Goal: Task Accomplishment & Management: Use online tool/utility

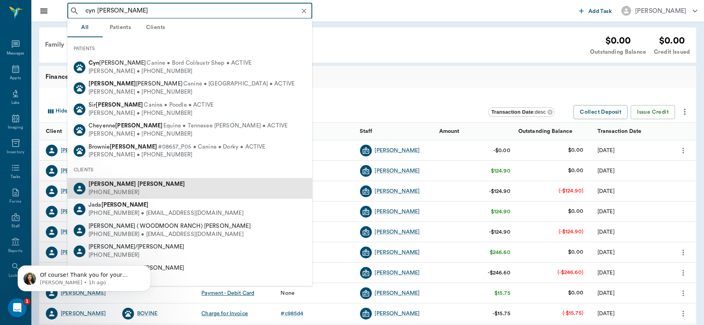
click at [137, 185] on b "Pickens" at bounding box center [160, 184] width 47 height 6
type input "cyn pickens"
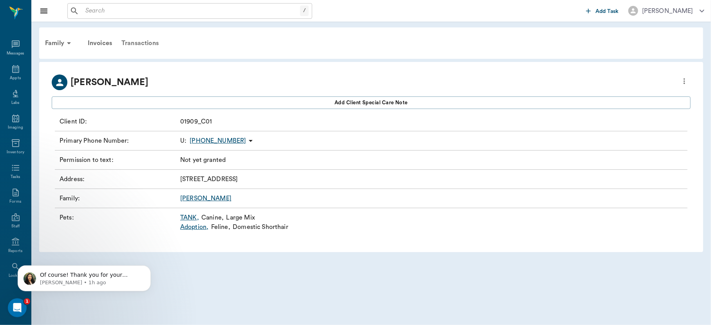
click at [130, 41] on div "Transactions" at bounding box center [140, 43] width 47 height 19
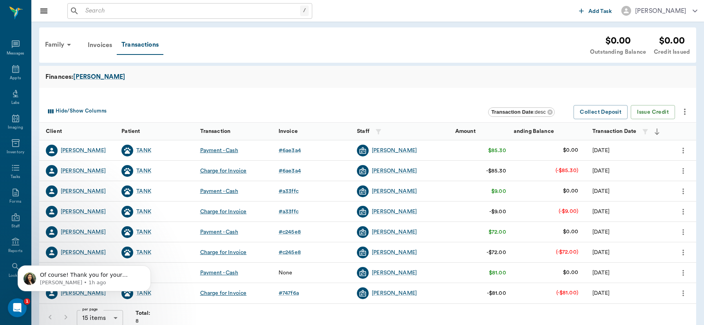
click at [680, 170] on icon "more" at bounding box center [683, 170] width 9 height 9
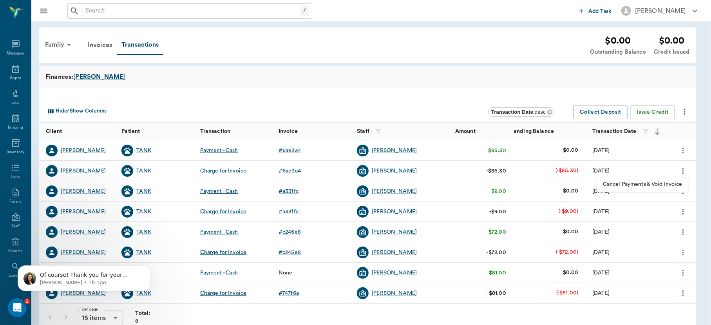
click at [656, 183] on span "Cancel Payments & Void Invoice" at bounding box center [643, 184] width 80 height 8
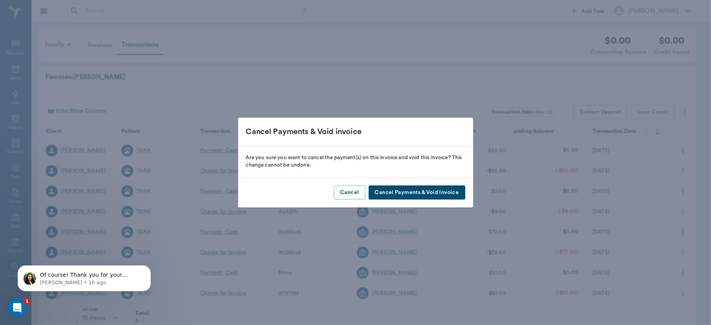
click at [403, 196] on button "Cancel Payments & Void Invoice" at bounding box center [417, 192] width 97 height 14
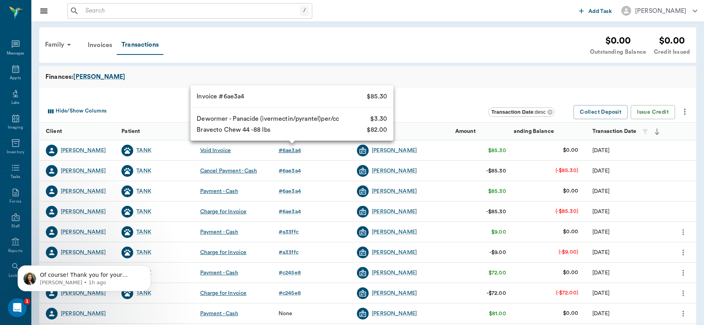
click at [292, 152] on div "# 6ae3a4" at bounding box center [290, 150] width 22 height 8
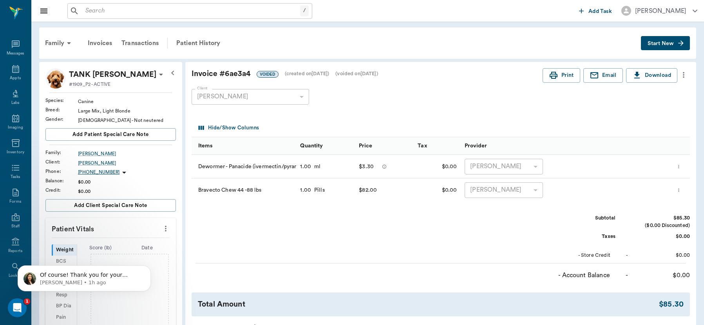
click at [684, 74] on icon "more" at bounding box center [684, 75] width 2 height 6
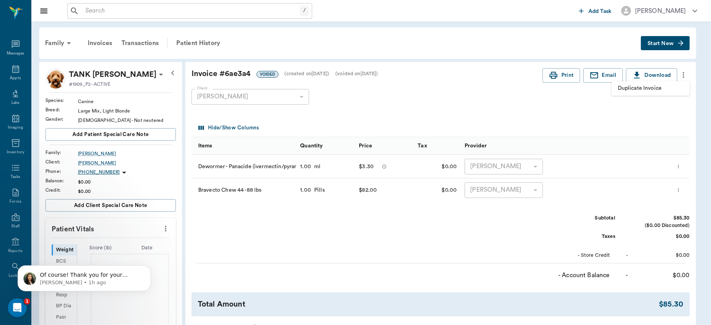
click at [653, 92] on li "Duplicate Invoice" at bounding box center [650, 88] width 78 height 14
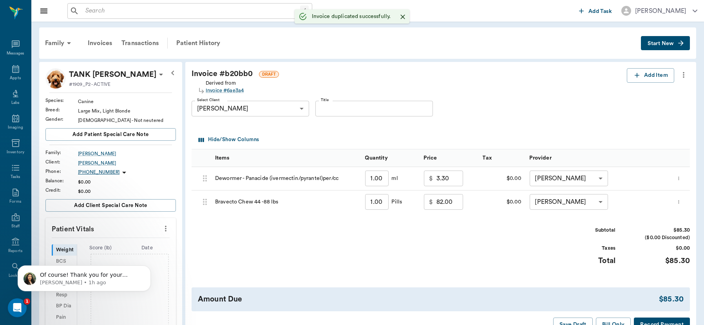
click at [460, 182] on input "3.30" at bounding box center [449, 178] width 27 height 16
type input "0.00"
click at [453, 203] on input "82.00" at bounding box center [447, 202] width 27 height 16
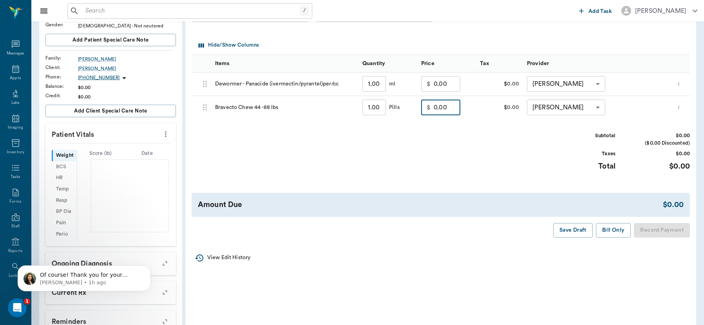
scroll to position [96, 0]
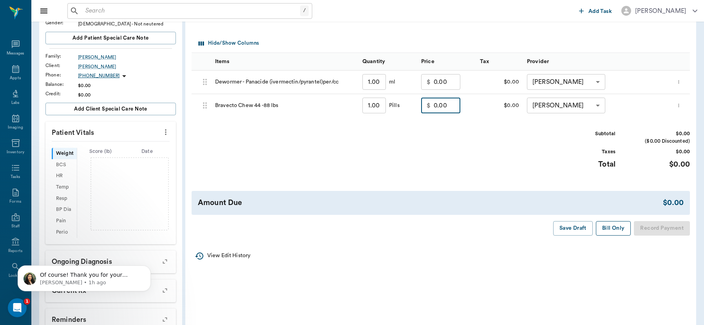
type input "0.00"
click at [617, 226] on button "Bill Only" at bounding box center [613, 228] width 35 height 14
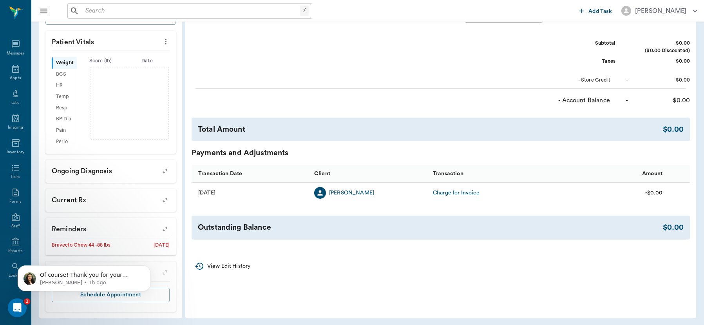
scroll to position [189, 0]
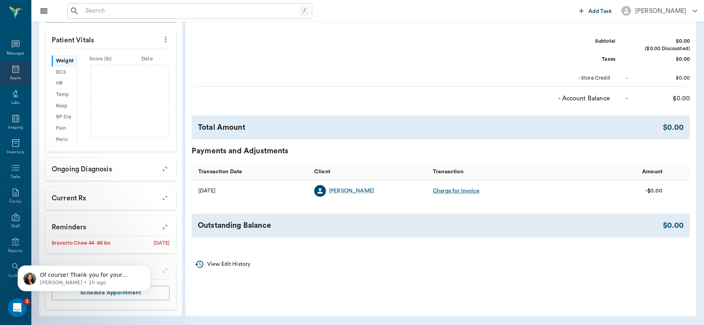
click at [11, 71] on icon at bounding box center [15, 68] width 9 height 9
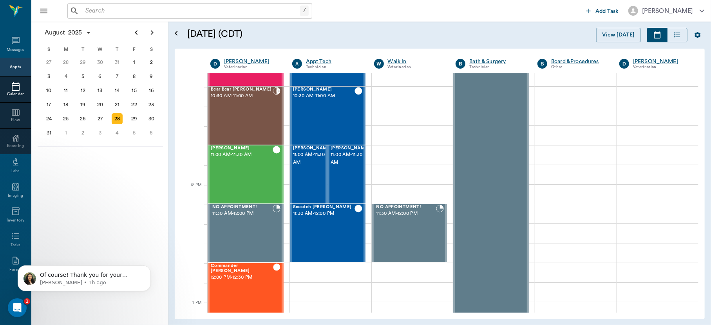
scroll to position [267, 0]
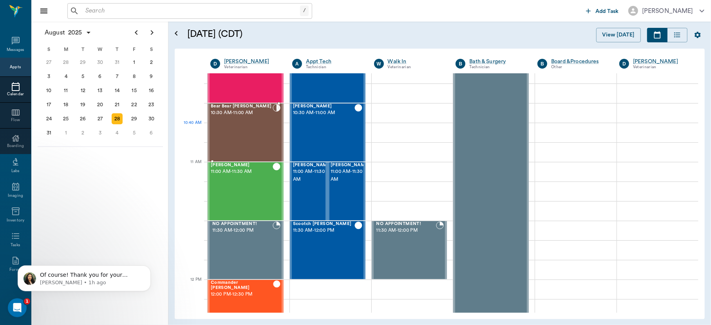
click at [264, 128] on div "Bear Bear Chriestenson 10:30 AM - 11:00 AM" at bounding box center [242, 132] width 62 height 57
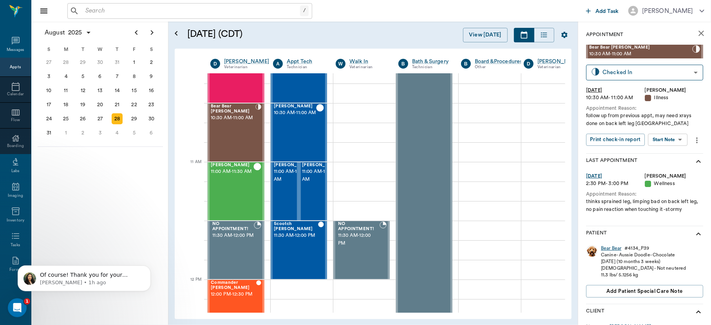
click at [610, 248] on div "Bear Bear" at bounding box center [611, 248] width 20 height 7
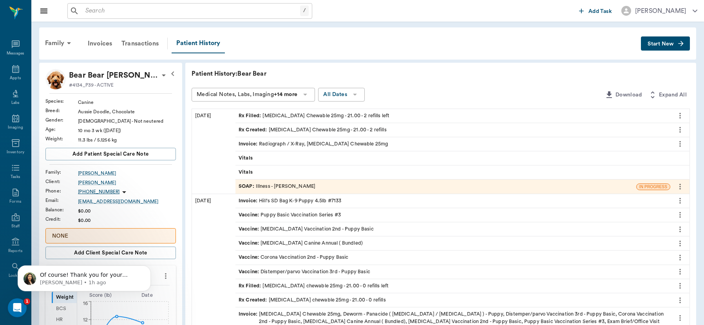
click at [607, 251] on div "Vaccine : Corona Vaccination 2nd - Puppy Basic" at bounding box center [452, 257] width 435 height 14
click at [12, 71] on icon at bounding box center [15, 69] width 7 height 8
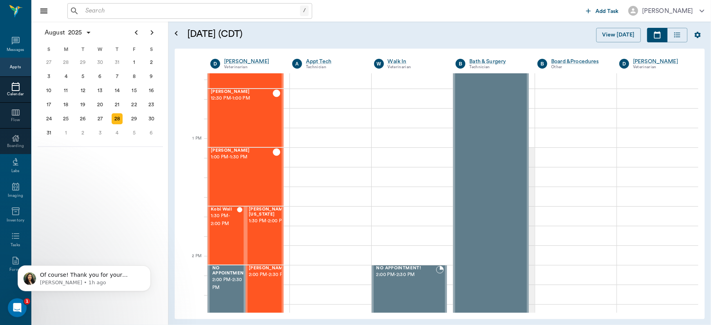
scroll to position [608, 0]
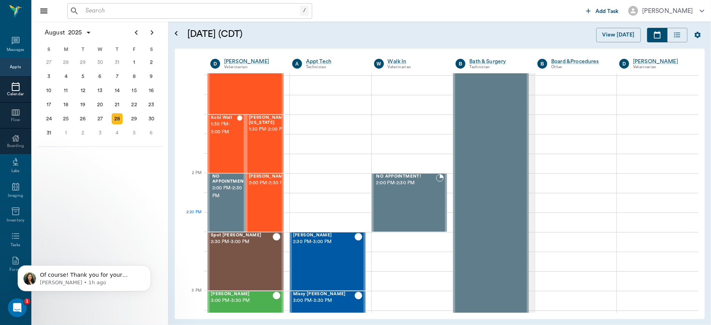
drag, startPoint x: 574, startPoint y: 190, endPoint x: 431, endPoint y: 231, distance: 148.8
click at [431, 231] on div "Duttons Mendoza 8:00 AM - 9:00 AM James Mendoza 8:30 AM - 9:00 AM Bella Sims 9:…" at bounding box center [453, 173] width 491 height 1416
click at [249, 257] on div "Spot Brackman 2:30 PM - 3:00 PM" at bounding box center [242, 261] width 62 height 57
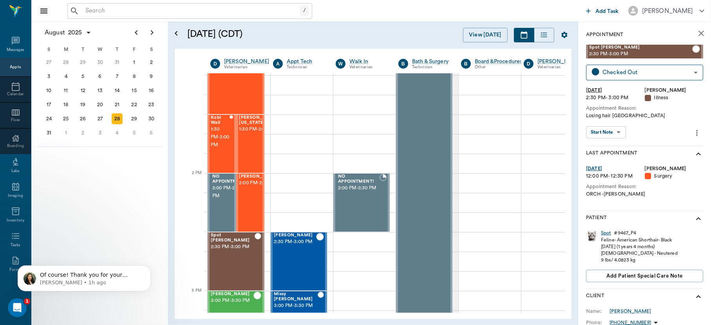
click at [606, 234] on div "Spot" at bounding box center [606, 233] width 10 height 7
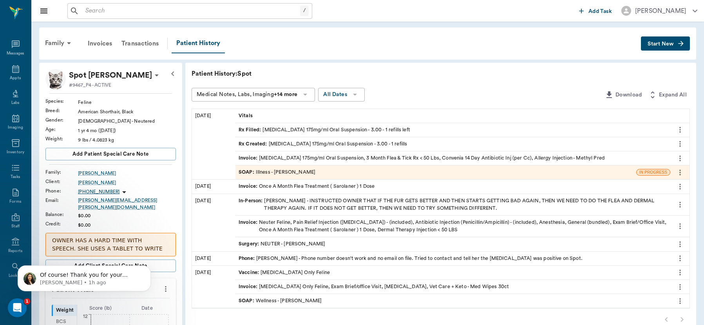
click at [273, 172] on div "SOAP : Illness - Dr. Bert Ellsworth" at bounding box center [277, 171] width 77 height 7
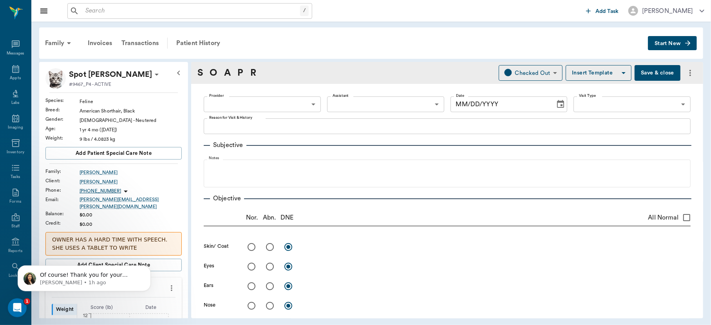
type input "63ec2f075fda476ae8351a4d"
type input "65d2be4f46e3a538d89b8c15"
type textarea "Losing hair Caryn"
radio input "true"
type textarea "Punctate spots of alopecia all along back and head, papules and pustules. pruri…"
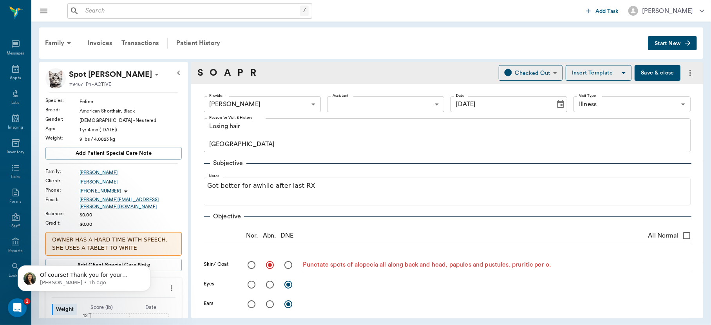
type input "[DATE]"
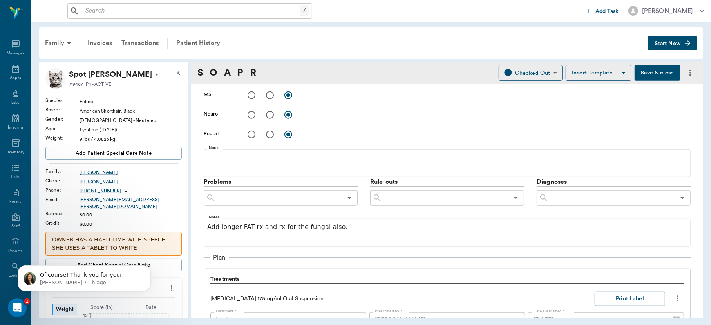
scroll to position [377, 0]
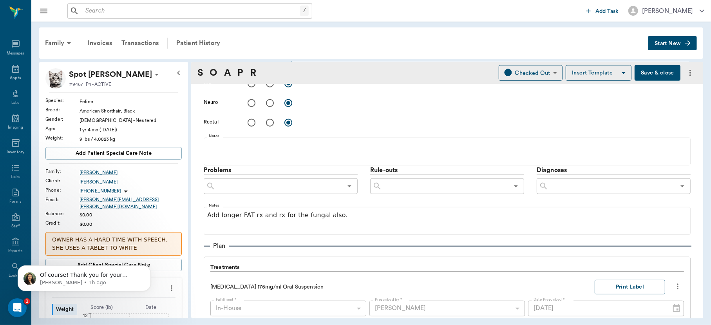
click at [543, 190] on icon at bounding box center [543, 185] width 9 height 9
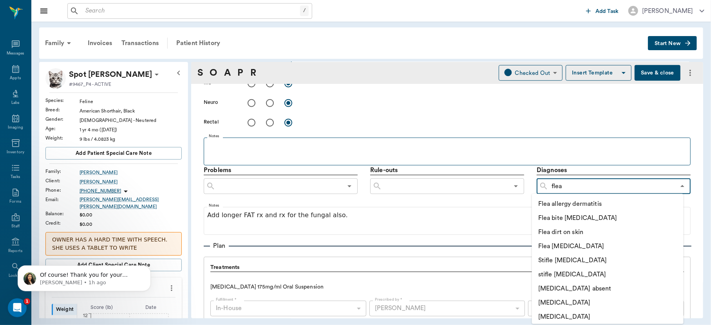
type input "flea"
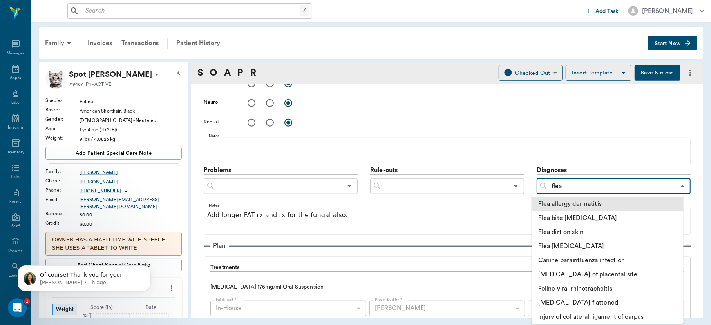
click at [586, 203] on li "Flea allergy dermatitis" at bounding box center [608, 204] width 152 height 14
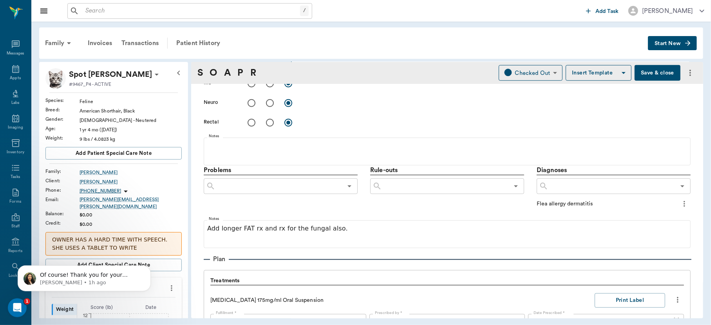
click at [580, 187] on input "text" at bounding box center [611, 186] width 127 height 11
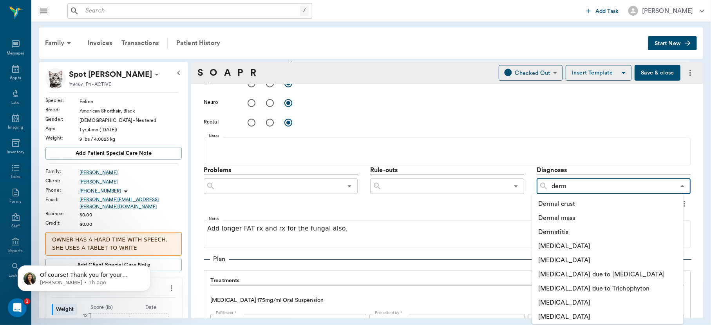
type input "derma"
click at [581, 264] on li "[MEDICAL_DATA]" at bounding box center [608, 260] width 152 height 14
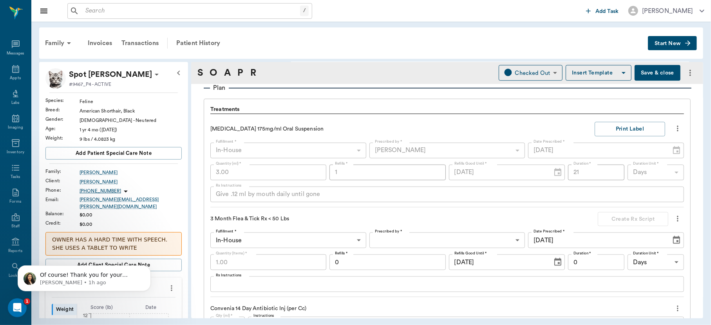
scroll to position [501, 0]
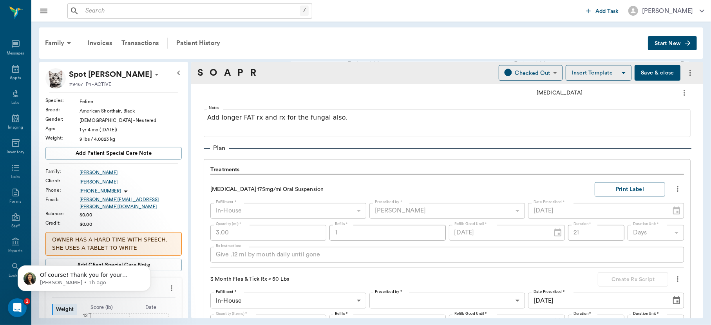
click at [636, 71] on button "Save & close" at bounding box center [658, 73] width 46 height 16
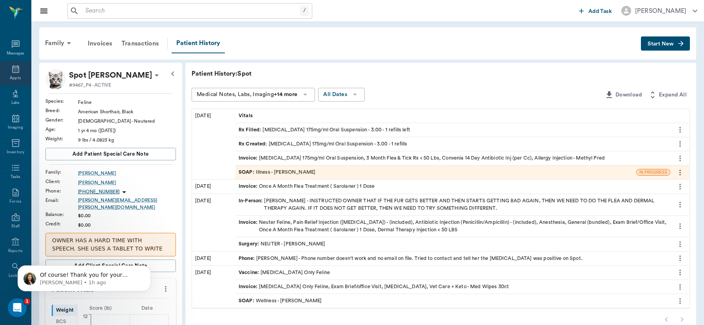
click at [11, 72] on icon at bounding box center [15, 68] width 9 height 9
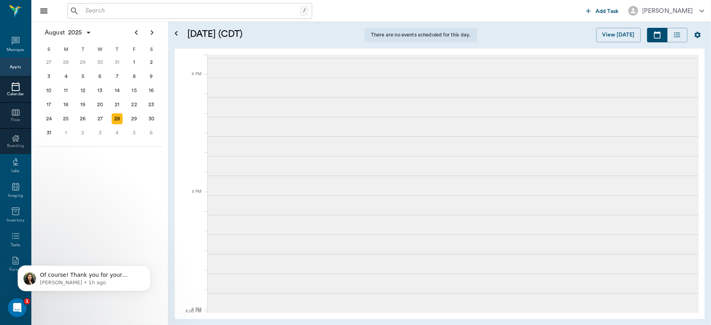
scroll to position [924, 0]
click at [8, 72] on div "Appts" at bounding box center [15, 67] width 31 height 19
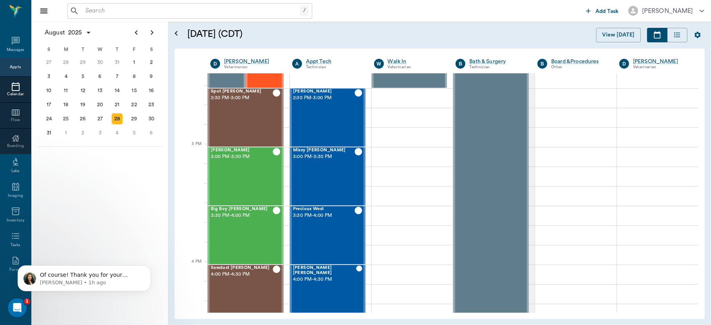
scroll to position [755, 0]
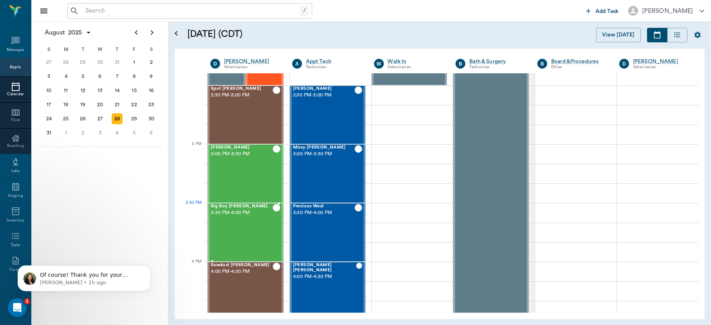
click at [255, 218] on div "Big Boy [PERSON_NAME] 3:30 PM - 4:00 PM" at bounding box center [242, 232] width 62 height 57
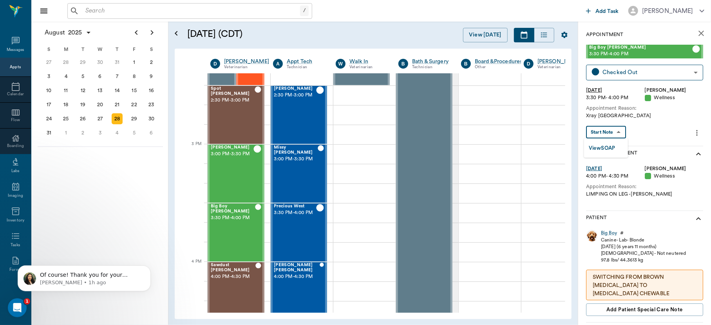
click at [609, 129] on body "/ ​ Add Task Dr. Bert Ellsworth Nectar Messages Appts Calendar Flow Boarding La…" at bounding box center [355, 162] width 711 height 325
click at [610, 147] on button "View SOAP" at bounding box center [602, 148] width 27 height 9
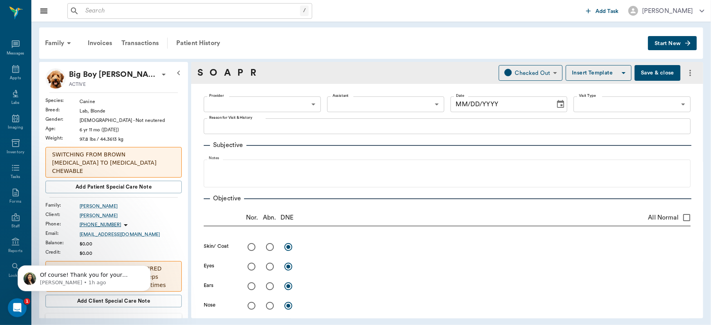
type input "63ec2f075fda476ae8351a4d"
type input "65d2be4f46e3a538d89b8c14"
type textarea "Xray [GEOGRAPHIC_DATA]"
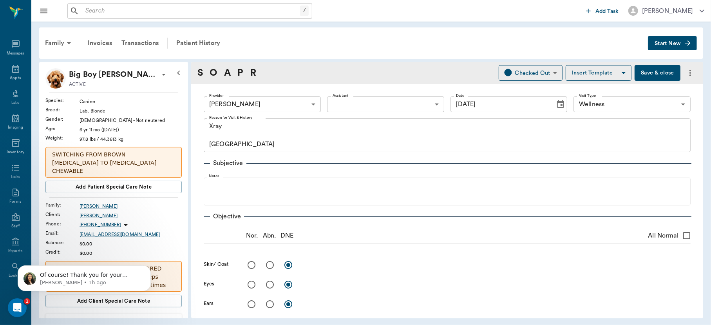
type input "[DATE]"
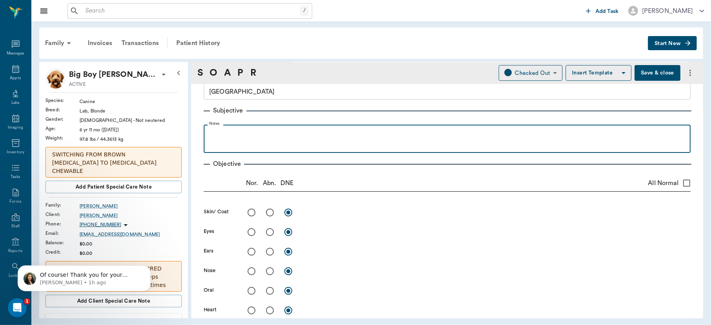
click at [313, 130] on p at bounding box center [447, 132] width 479 height 9
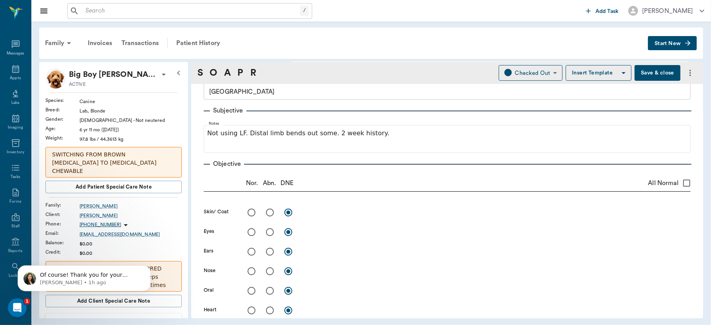
click at [165, 159] on p "SWITCHING FROM BROWN MELOXICAM TO CARPROFEN CHEWABLE" at bounding box center [113, 162] width 123 height 25
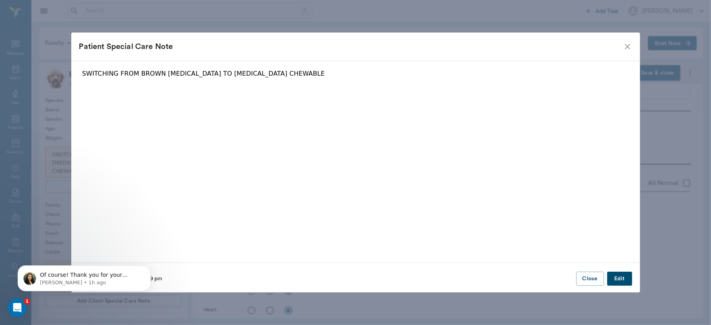
drag, startPoint x: 365, startPoint y: 129, endPoint x: 367, endPoint y: 69, distance: 60.4
click at [367, 69] on fieldset "SWITCHING FROM BROWN MELOXICAM TO CARPROFEN CHEWABLE" at bounding box center [355, 159] width 553 height 181
click at [619, 277] on button "Edit" at bounding box center [619, 278] width 25 height 14
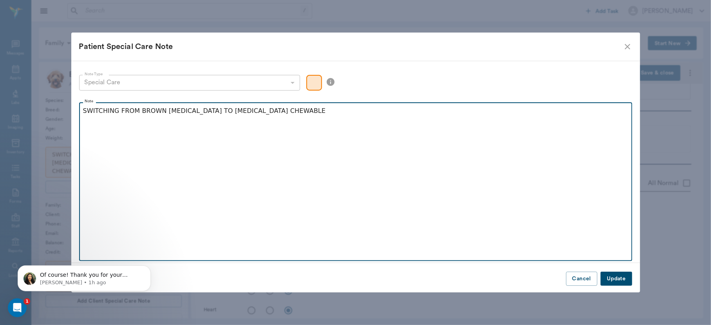
click at [312, 119] on div "SWITCHING FROM BROWN MELOXICAM TO CARPROFEN CHEWABLE" at bounding box center [355, 116] width 545 height 20
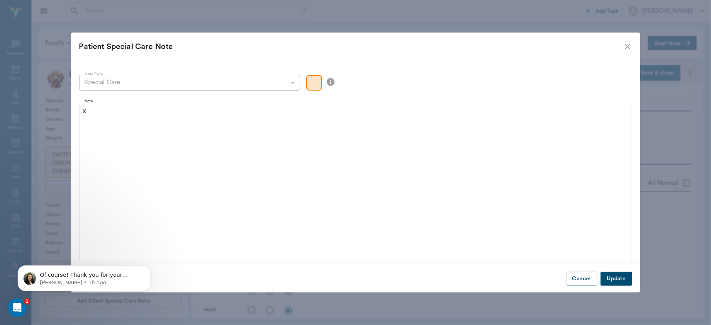
click at [616, 280] on button "Update" at bounding box center [615, 278] width 31 height 14
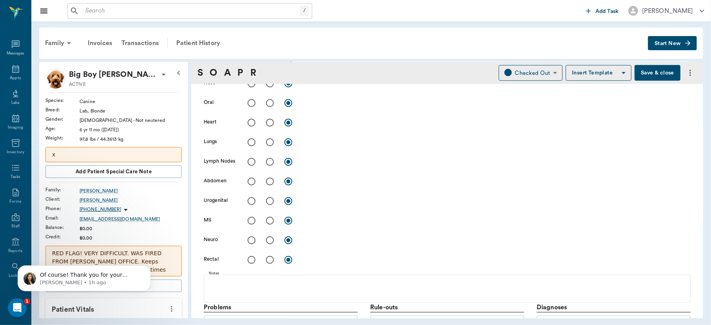
scroll to position [272, 0]
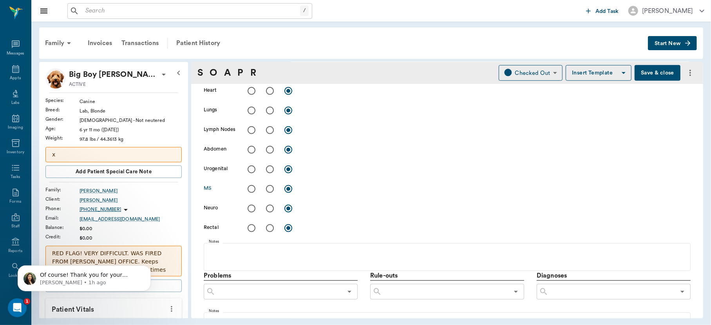
click at [268, 189] on input "radio" at bounding box center [270, 189] width 16 height 16
radio input "true"
click at [324, 193] on div "x" at bounding box center [497, 189] width 388 height 11
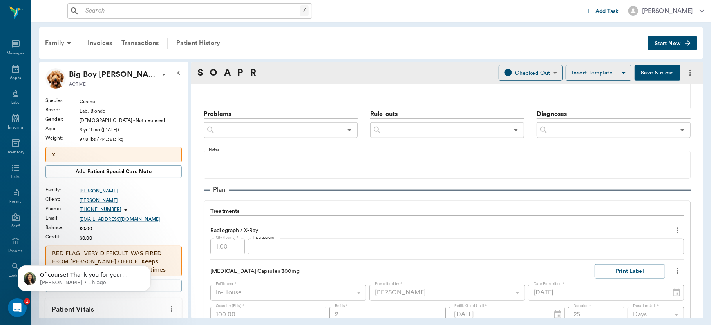
scroll to position [428, 0]
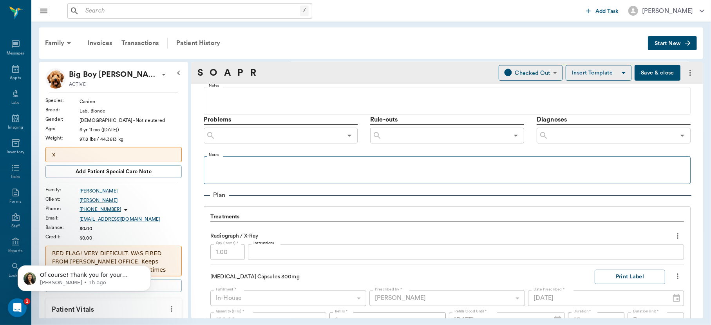
type textarea "Radiographs show no abnormalities of distal limb, but definately arthritis in e…"
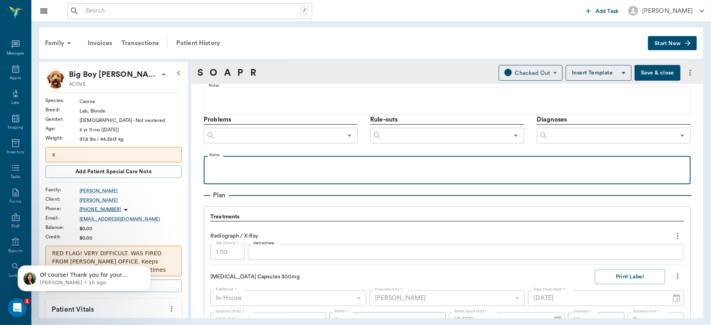
click at [289, 170] on div at bounding box center [447, 170] width 479 height 20
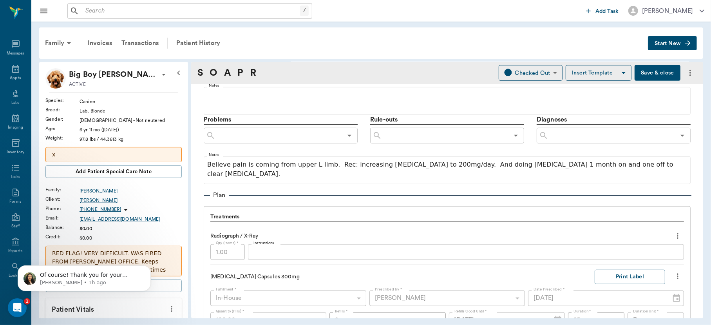
click at [290, 118] on p "Problems" at bounding box center [281, 119] width 154 height 9
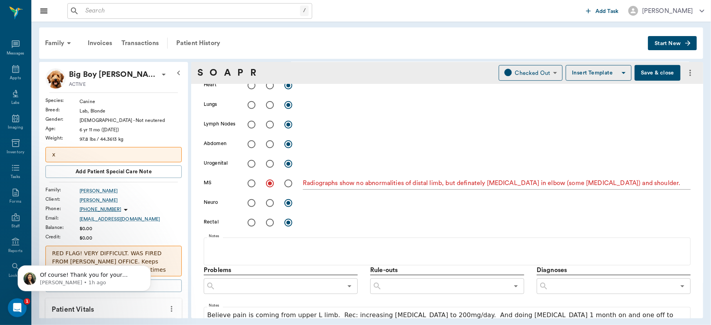
scroll to position [279, 0]
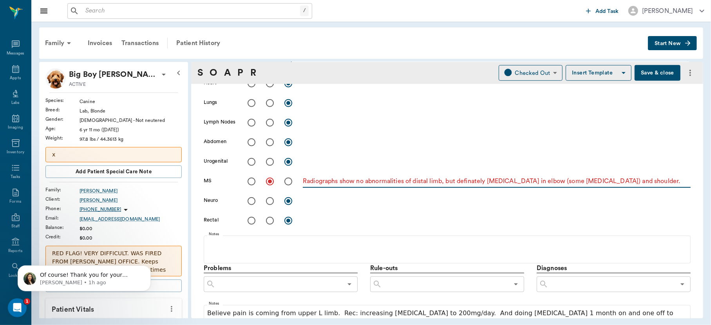
click at [654, 178] on textarea "Radiographs show no abnormalities of distal limb, but definately arthritis in e…" at bounding box center [497, 181] width 388 height 9
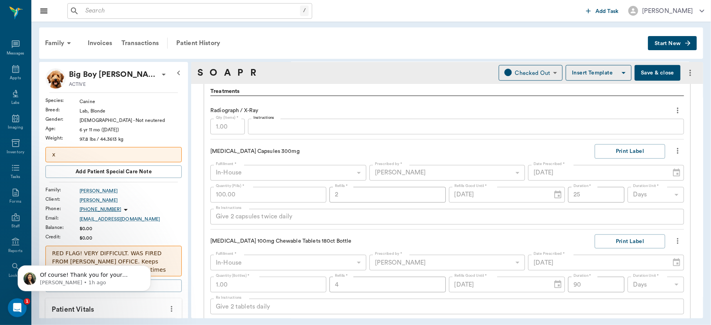
scroll to position [598, 0]
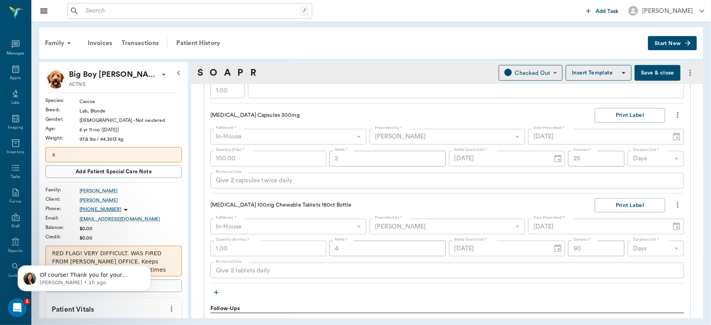
type textarea "Radiographs show no abnormalities of distal limb, but definately [MEDICAL_DATA]…"
drag, startPoint x: 710, startPoint y: 259, endPoint x: 708, endPoint y: 219, distance: 40.4
click at [704, 219] on div "Family Invoices Transactions Patient History Start New Big Boy Hamilton ACTIVE …" at bounding box center [371, 173] width 680 height 302
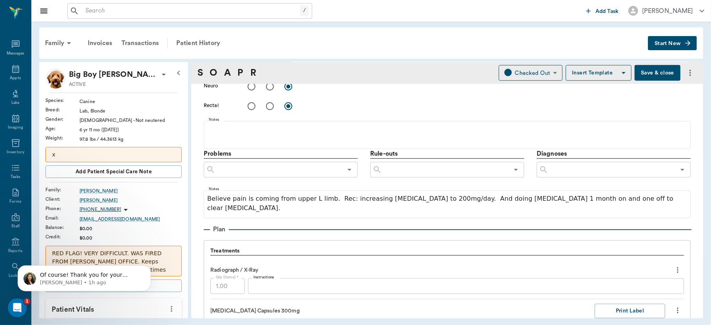
scroll to position [404, 0]
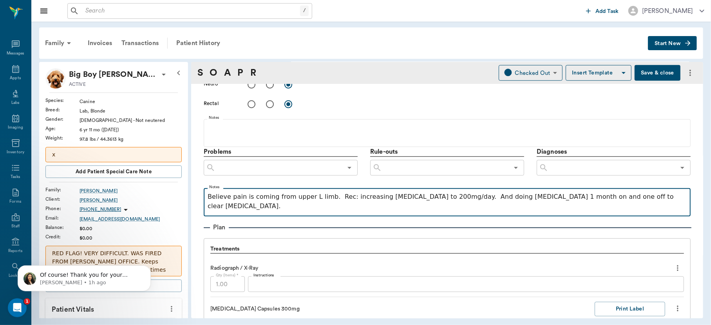
click at [657, 200] on p "Believe pain is coming from upper L limb. Rec: increasing carprofen to 200mg/da…" at bounding box center [447, 201] width 479 height 19
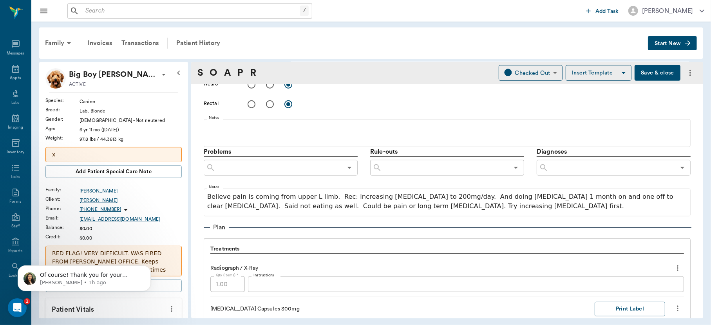
click at [605, 172] on input "text" at bounding box center [611, 167] width 127 height 11
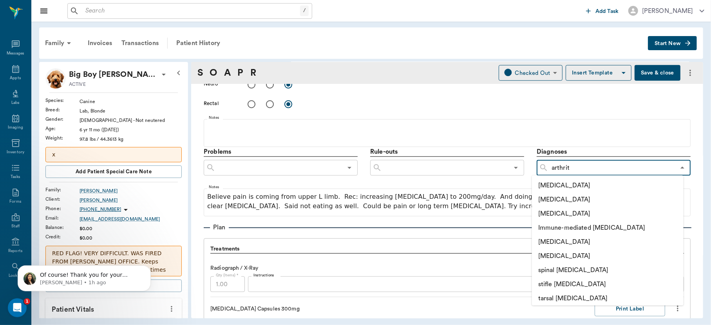
type input "arthriti"
click at [610, 182] on li "[MEDICAL_DATA]" at bounding box center [608, 185] width 152 height 14
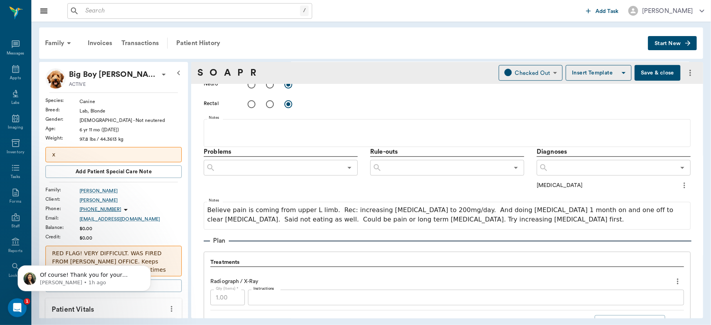
click at [612, 171] on input "text" at bounding box center [611, 167] width 127 height 11
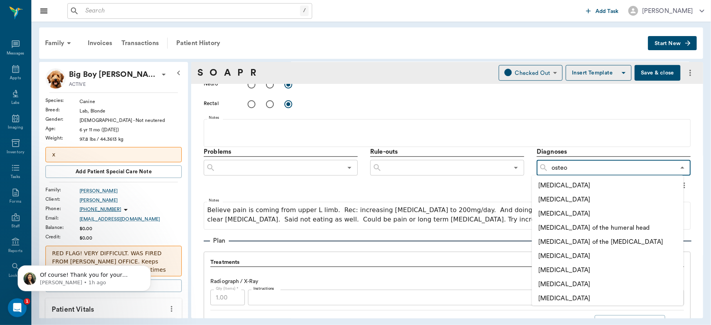
type input "osteom"
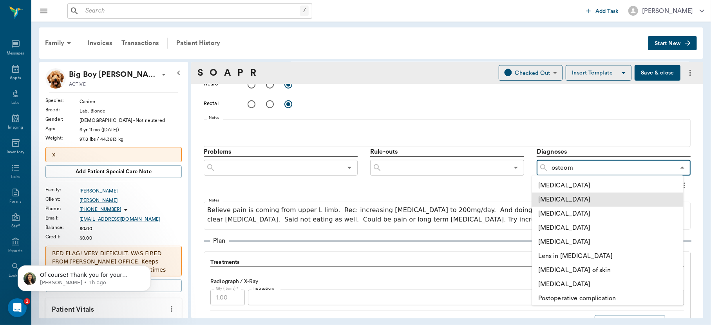
click at [580, 199] on li "[MEDICAL_DATA]" at bounding box center [608, 199] width 152 height 14
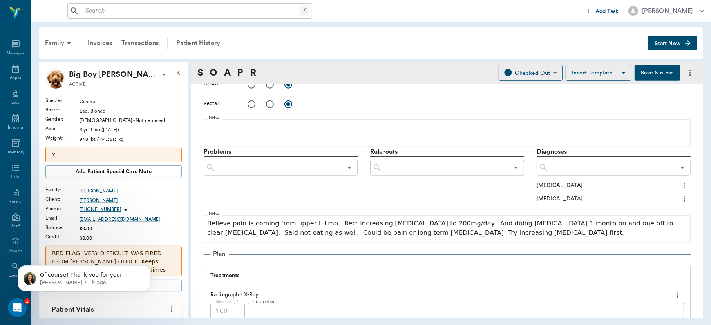
click at [680, 184] on icon "more" at bounding box center [684, 185] width 9 height 9
click at [662, 197] on span "Add to ongoing diagnosis" at bounding box center [644, 198] width 66 height 8
click at [680, 198] on icon "more" at bounding box center [684, 199] width 9 height 9
click at [652, 212] on span "Add to ongoing diagnosis" at bounding box center [644, 212] width 66 height 8
click at [653, 72] on button "Save & close" at bounding box center [658, 73] width 46 height 16
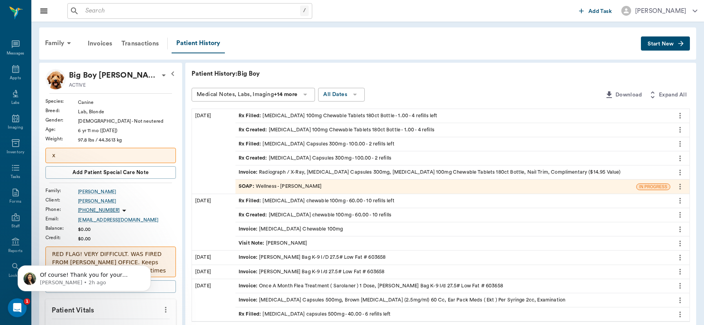
click at [320, 183] on div "SOAP : Wellness - Dr. Bert Ellsworth" at bounding box center [280, 186] width 83 height 7
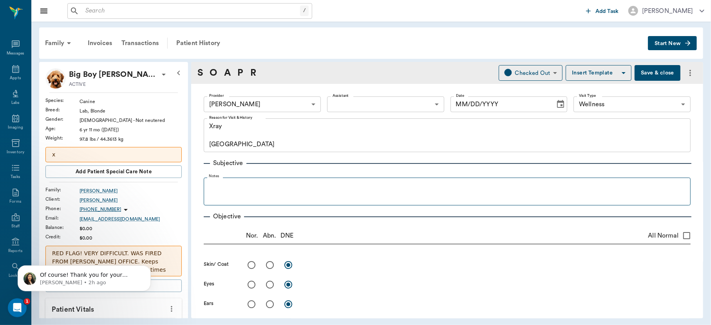
type input "63ec2f075fda476ae8351a4d"
type input "65d2be4f46e3a538d89b8c14"
type textarea "Xray [GEOGRAPHIC_DATA]"
radio input "true"
type textarea "Radiographs show no abnormalities of distal limb, but definately [MEDICAL_DATA]…"
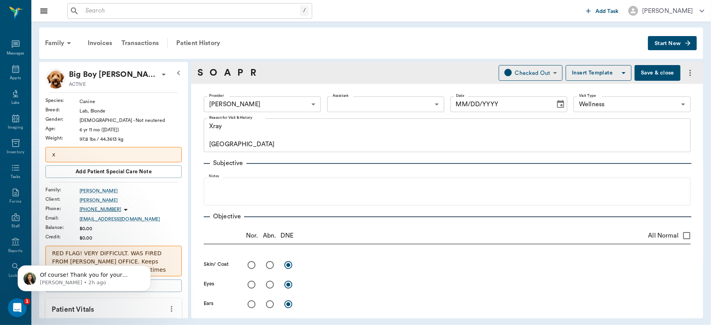
type input "[DATE]"
click at [264, 267] on input "radio" at bounding box center [270, 265] width 16 height 16
radio input "true"
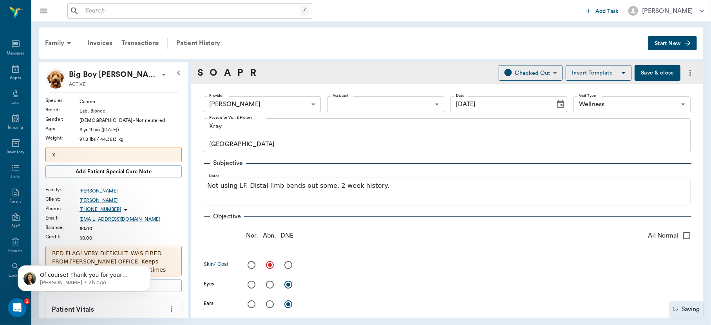
click at [325, 268] on textarea at bounding box center [497, 264] width 388 height 9
click at [331, 267] on textarea "S" at bounding box center [497, 264] width 388 height 9
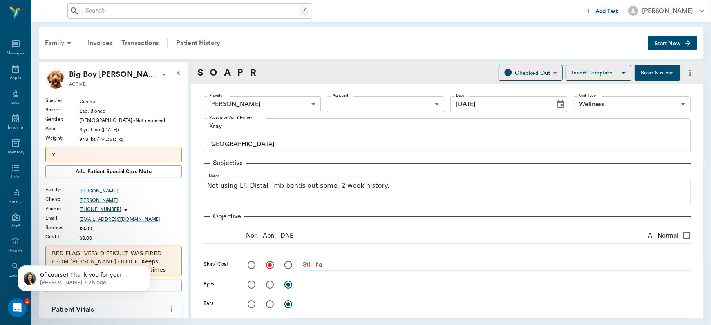
type textarea "Still has"
type textarea "Still has open elbow sores."
click at [648, 72] on button "Save & close" at bounding box center [658, 73] width 46 height 16
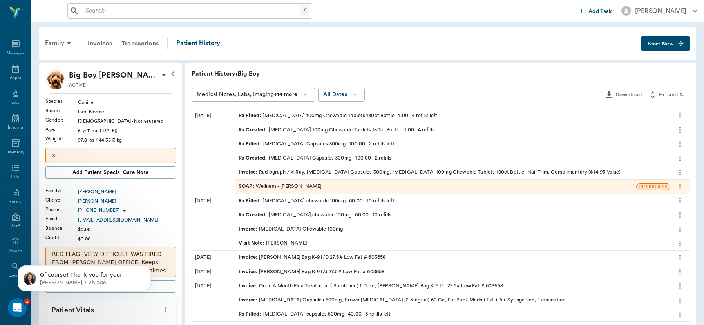
click at [163, 262] on p "RED FLAG! VERY DIFFICULT. WAS FIRED FROM [PERSON_NAME] OFFICE. Keeps cancelling…" at bounding box center [110, 266] width 117 height 33
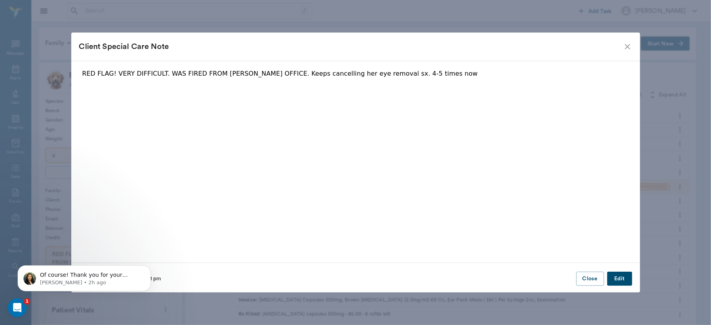
click at [426, 73] on p "RED FLAG! VERY DIFFICULT. WAS FIRED FROM [PERSON_NAME] OFFICE. Keeps cancelling…" at bounding box center [355, 73] width 547 height 9
click at [617, 274] on button "Edit" at bounding box center [619, 278] width 25 height 14
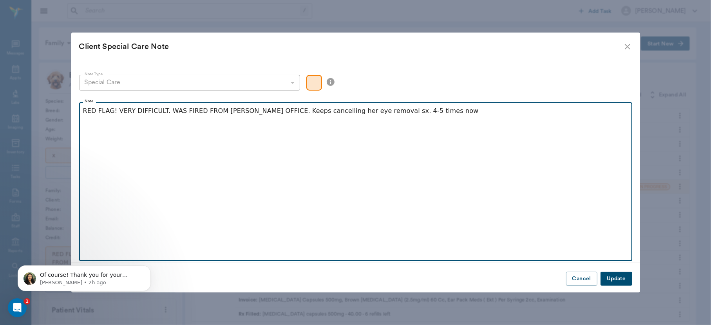
click at [435, 117] on div "RED FLAG! VERY DIFFICULT. WAS FIRED FROM [PERSON_NAME] OFFICE. Keeps cancelling…" at bounding box center [355, 116] width 545 height 20
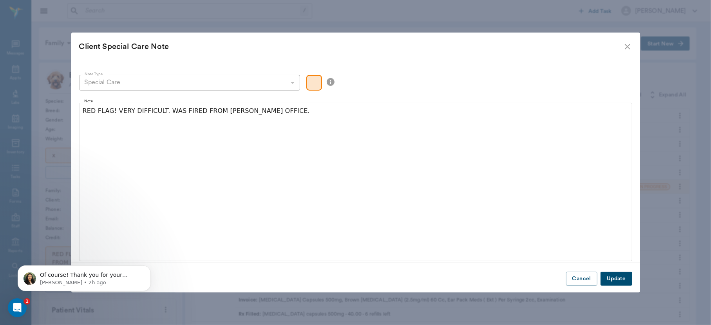
click at [614, 282] on button "Update" at bounding box center [615, 278] width 31 height 14
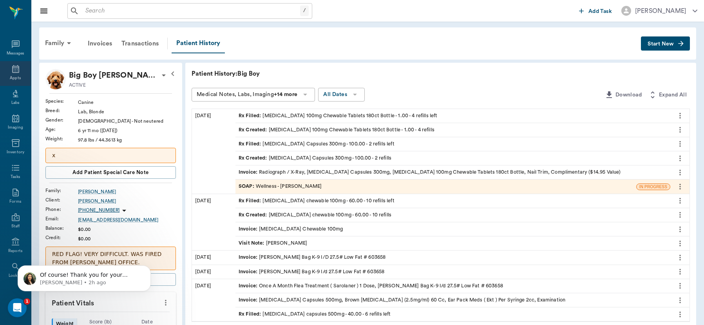
click at [16, 72] on icon at bounding box center [15, 68] width 9 height 9
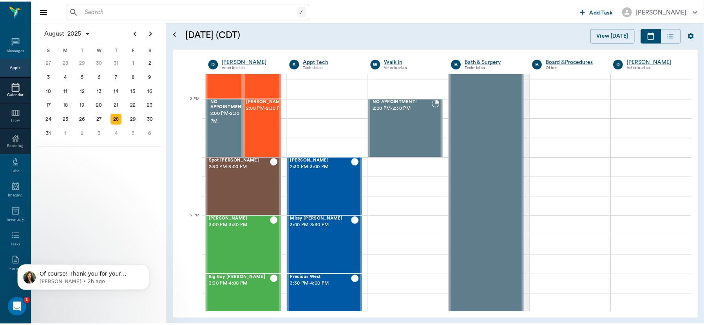
scroll to position [752, 0]
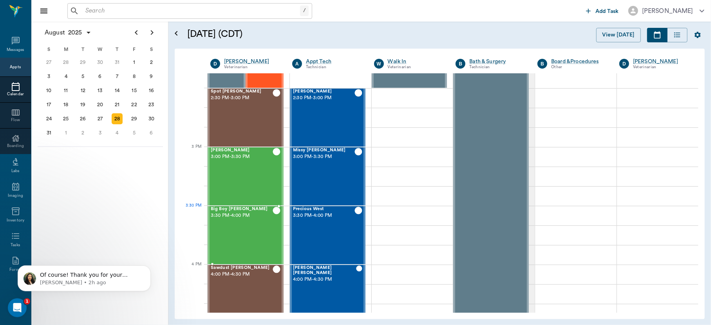
click at [252, 222] on div "Big Boy [PERSON_NAME] 3:30 PM - 4:00 PM" at bounding box center [242, 234] width 62 height 57
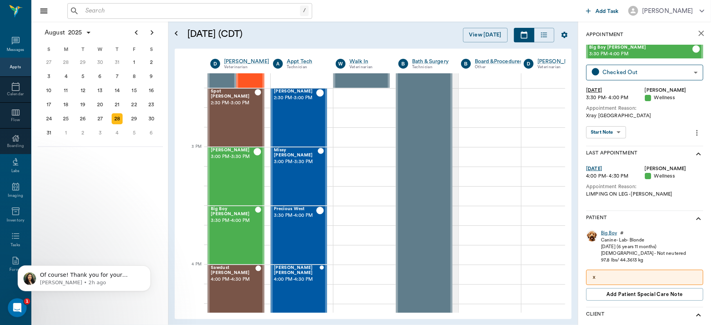
click at [609, 231] on div "Big Boy" at bounding box center [609, 233] width 16 height 7
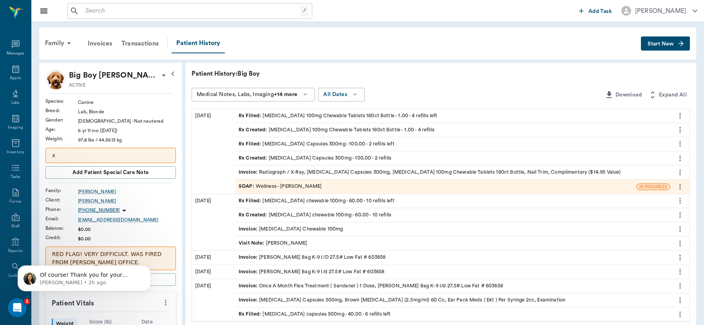
click at [166, 302] on icon "more" at bounding box center [166, 303] width 2 height 6
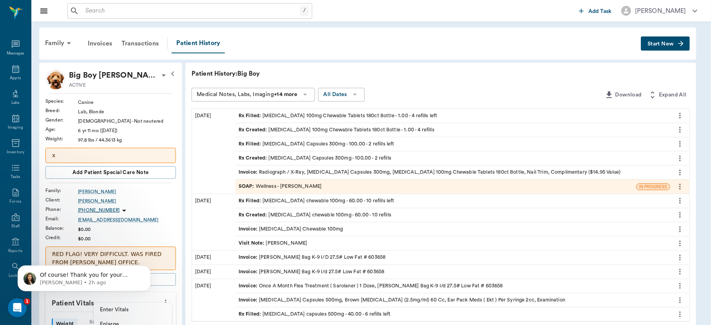
click at [132, 313] on span "Enter Vitals" at bounding box center [133, 310] width 66 height 8
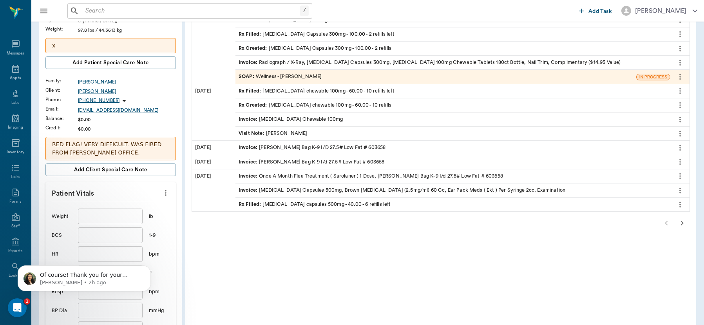
scroll to position [157, 0]
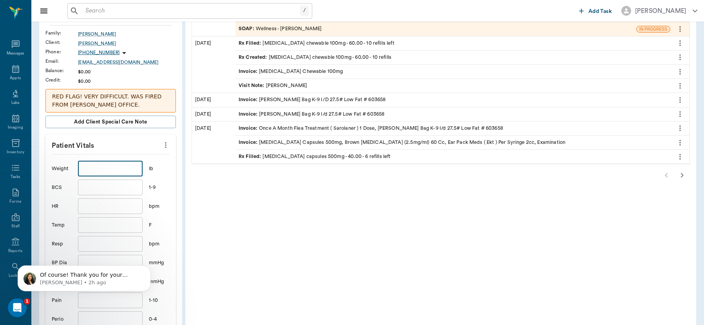
click at [119, 166] on input "text" at bounding box center [110, 169] width 64 height 16
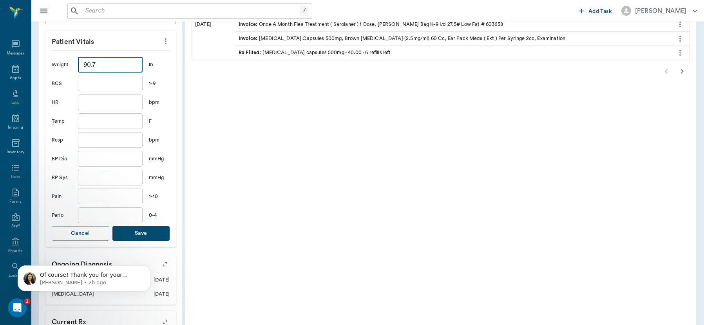
scroll to position [276, 0]
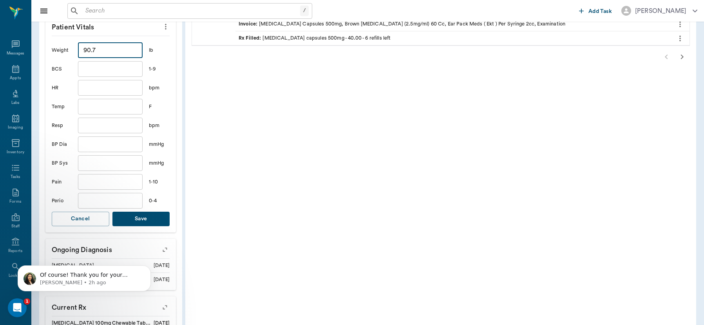
type input "90.7"
click at [157, 215] on button "Save" at bounding box center [141, 219] width 58 height 14
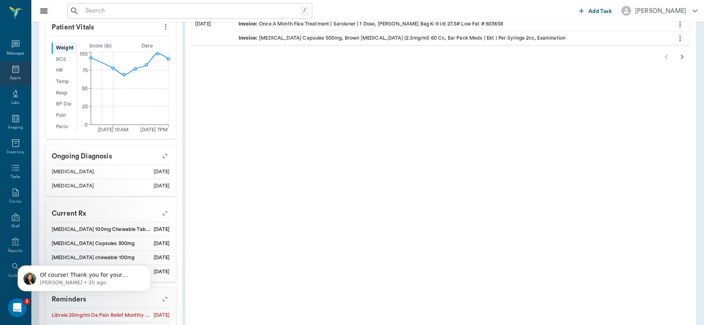
click at [18, 72] on div "Appts" at bounding box center [15, 73] width 31 height 25
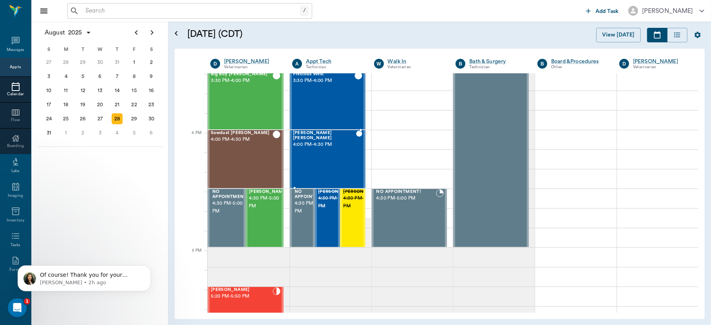
scroll to position [876, 0]
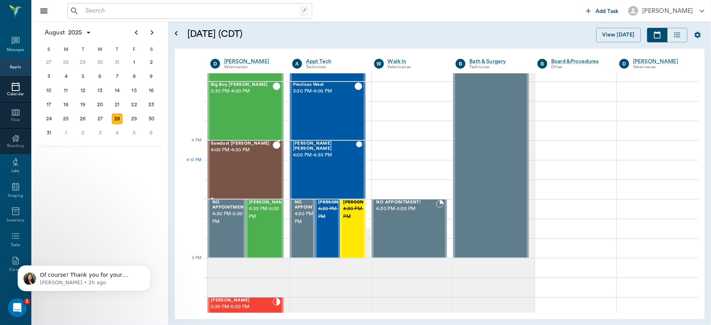
click at [246, 176] on div "Sawdust [PERSON_NAME] 4:00 PM - 4:30 PM" at bounding box center [242, 169] width 62 height 57
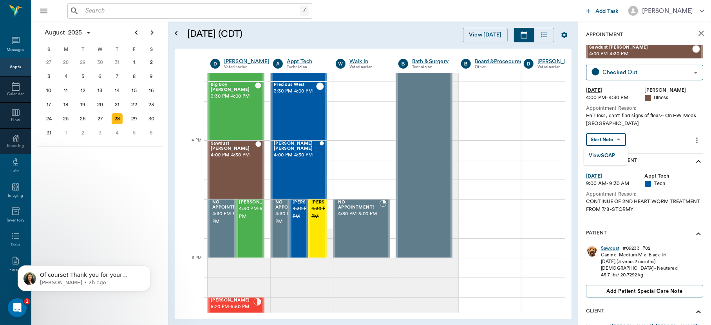
click at [616, 141] on body "/ ​ Add Task [PERSON_NAME] Nectar Messages Appts Calendar Flow Boarding Labs Im…" at bounding box center [355, 162] width 711 height 325
click at [615, 153] on button "View SOAP" at bounding box center [602, 155] width 27 height 9
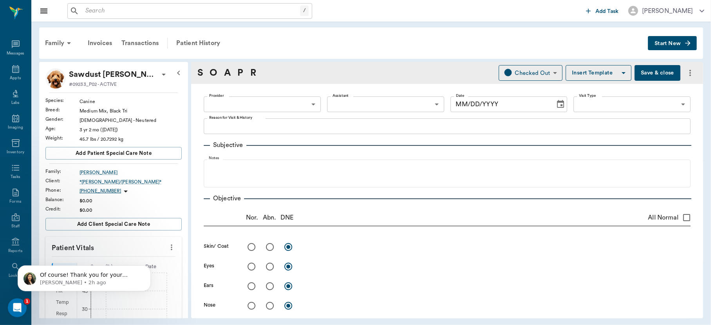
type input "63ec2f075fda476ae8351a4d"
type input "65d2be4f46e3a538d89b8c15"
type textarea "Hair loss, can't find signs of fleas~ On HW Meds [GEOGRAPHIC_DATA]"
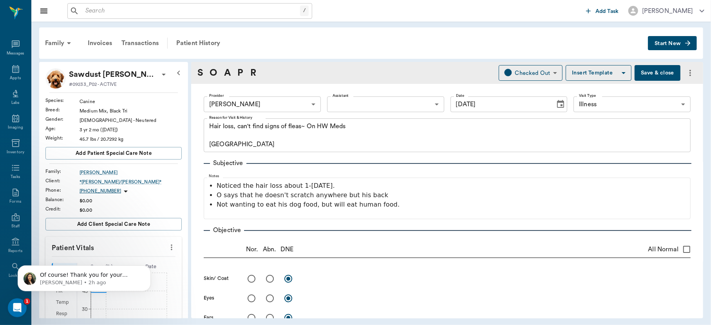
type input "[DATE]"
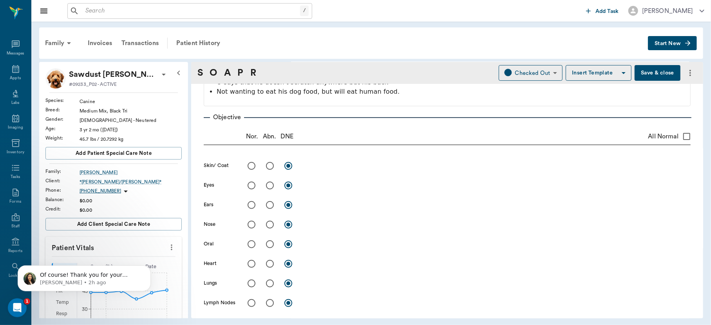
scroll to position [115, 0]
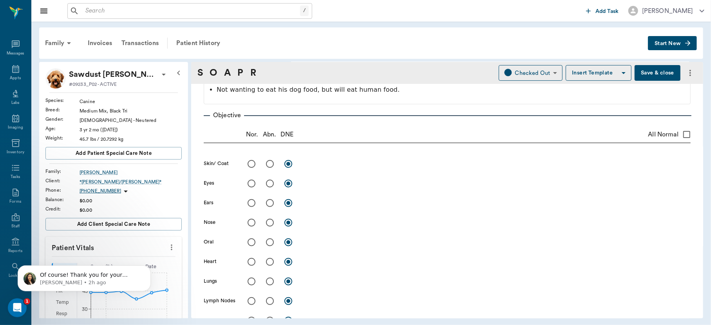
click at [271, 164] on input "radio" at bounding box center [270, 164] width 16 height 16
radio input "true"
click at [322, 166] on textarea at bounding box center [497, 163] width 388 height 9
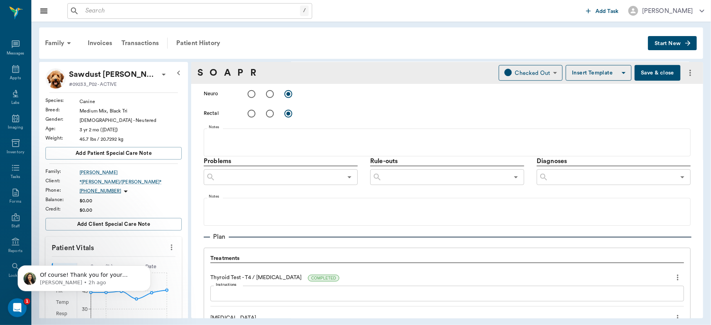
scroll to position [430, 0]
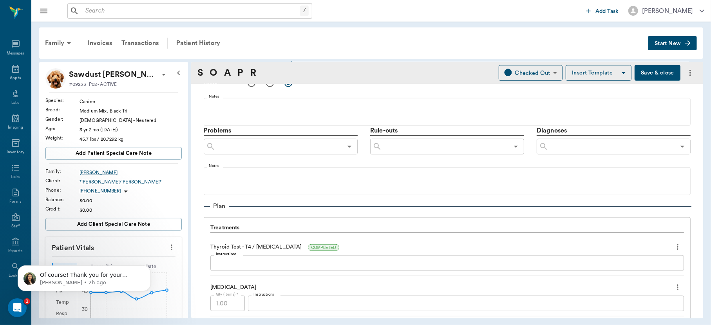
type textarea "Has bilateral areas of alopecia on both dorsal areas of flanks. Skin looks norm…"
click at [432, 149] on input "text" at bounding box center [445, 146] width 127 height 11
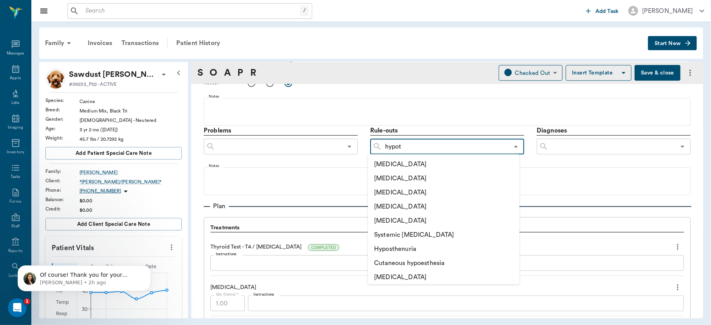
type input "hypoth"
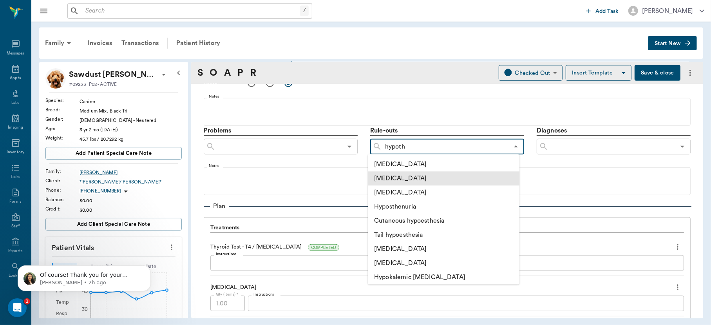
click at [412, 179] on li "[MEDICAL_DATA]" at bounding box center [444, 178] width 152 height 14
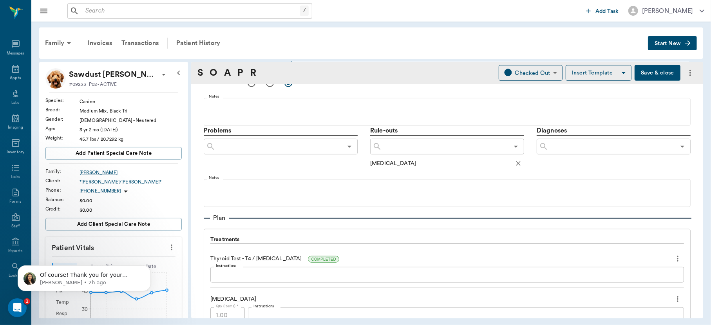
click at [418, 150] on input "text" at bounding box center [445, 146] width 127 height 11
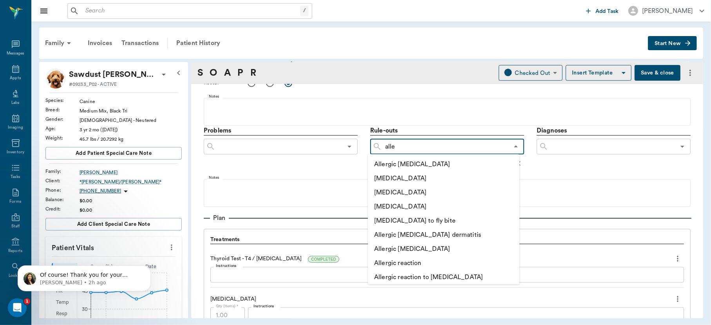
type input "aller"
click at [412, 206] on li "[MEDICAL_DATA]" at bounding box center [444, 206] width 152 height 14
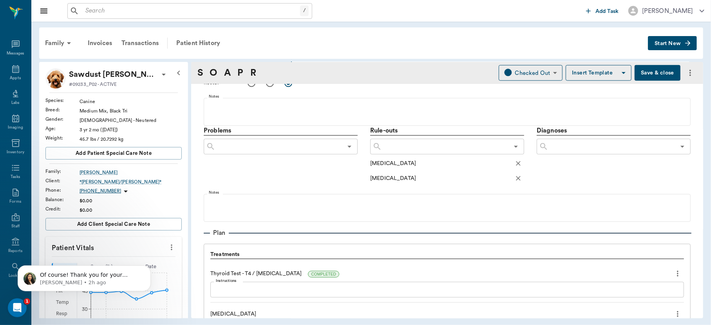
click at [410, 150] on input "text" at bounding box center [445, 146] width 127 height 11
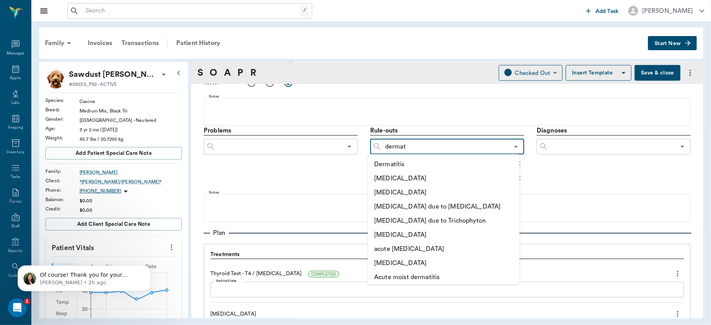
type input "dermato"
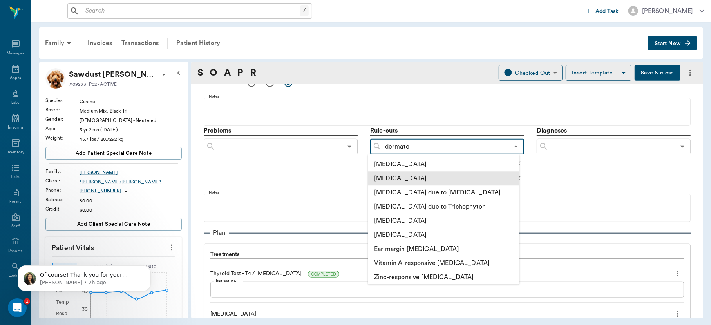
click at [407, 178] on li "[MEDICAL_DATA]" at bounding box center [444, 178] width 152 height 14
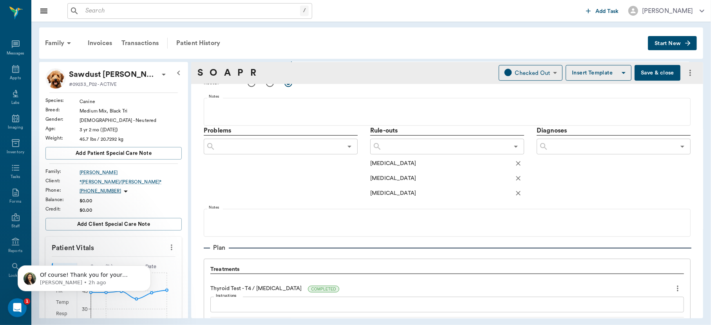
click at [470, 161] on div "[MEDICAL_DATA]" at bounding box center [447, 163] width 154 height 12
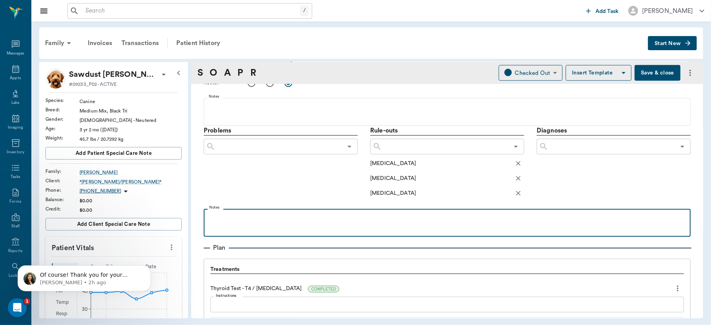
click at [236, 215] on p at bounding box center [447, 217] width 479 height 9
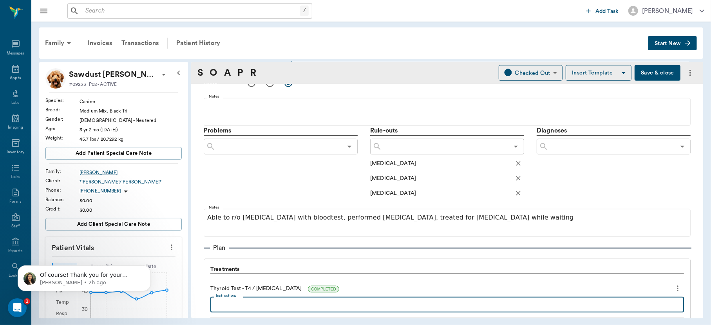
click at [331, 304] on textarea "Instructions" at bounding box center [447, 304] width 463 height 9
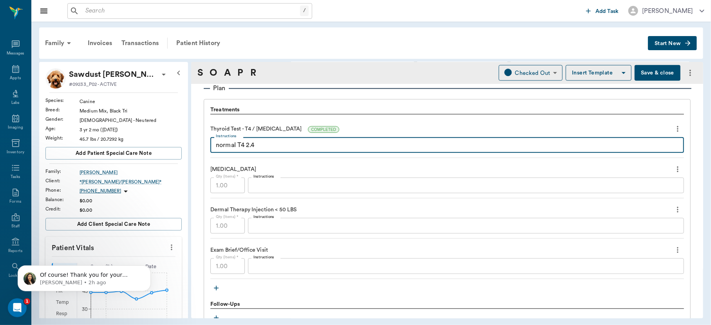
scroll to position [607, 0]
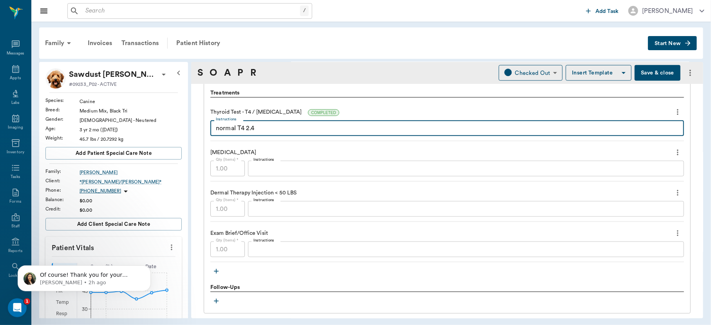
type textarea "normal T4 2.4"
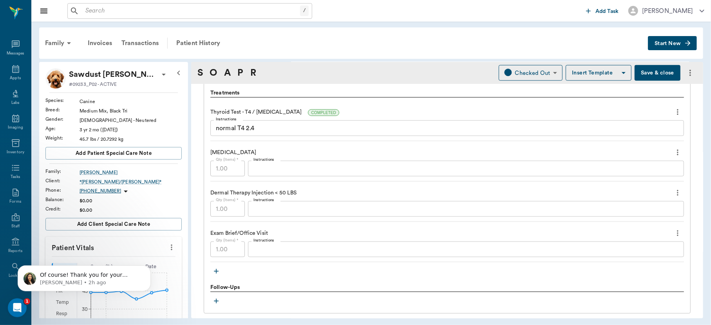
click at [321, 203] on div "x Instructions" at bounding box center [466, 209] width 436 height 16
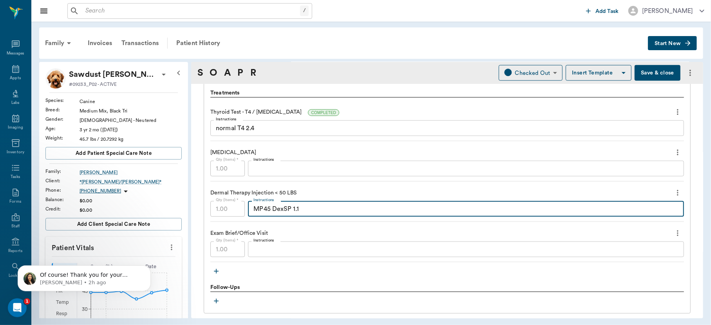
type textarea "MP45 DexSP 1.1"
click at [644, 75] on button "Save & close" at bounding box center [658, 73] width 46 height 16
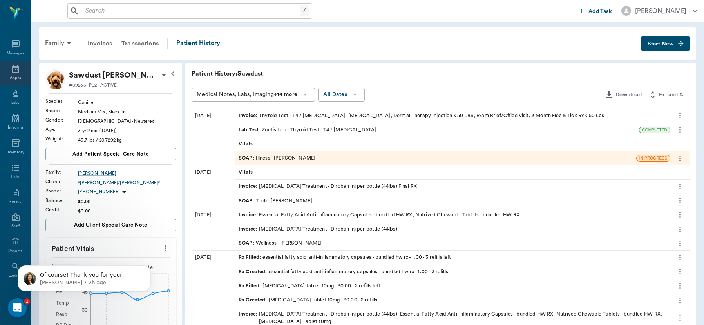
click at [11, 67] on icon at bounding box center [15, 68] width 9 height 9
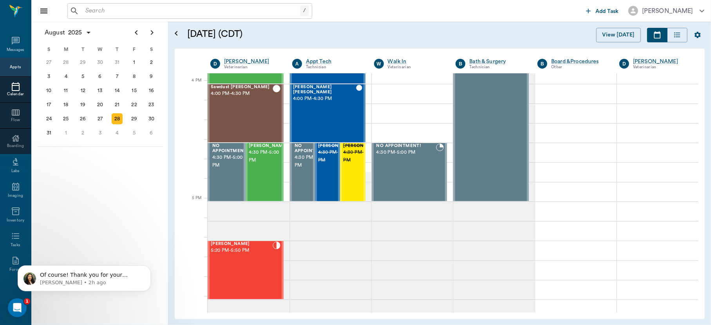
scroll to position [887, 0]
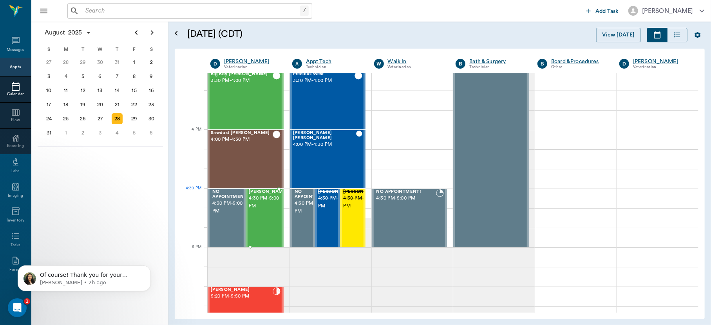
click at [270, 199] on span "4:30 PM - 5:00 PM" at bounding box center [268, 202] width 39 height 16
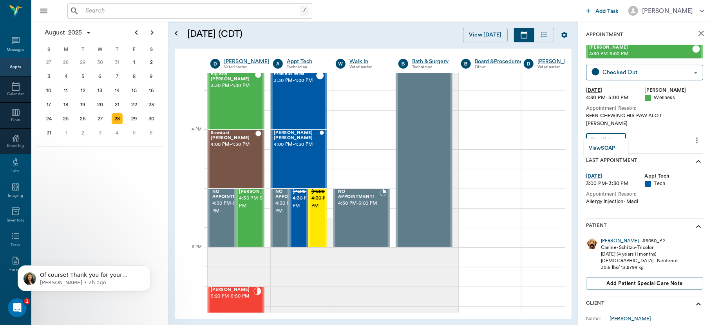
click at [611, 127] on body "/ ​ Add Task [PERSON_NAME] Nectar Messages Appts Calendar Flow Boarding Labs Im…" at bounding box center [355, 162] width 711 height 325
click at [605, 147] on button "View SOAP" at bounding box center [602, 148] width 27 height 9
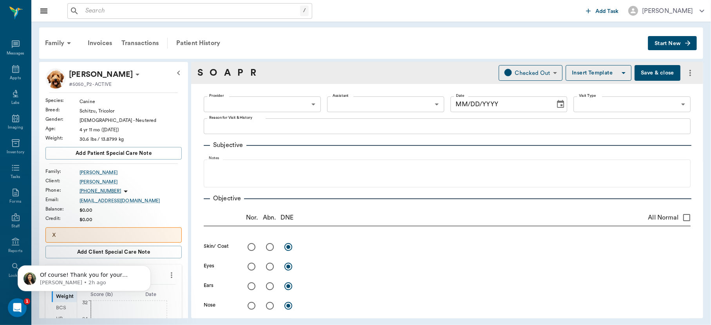
type input "63ec2f075fda476ae8351a4d"
type input "65d2be4f46e3a538d89b8c14"
type textarea "BEEN CHEWING HIS PAW ALOT -[PERSON_NAME]"
radio input "true"
type textarea "flea + few,"
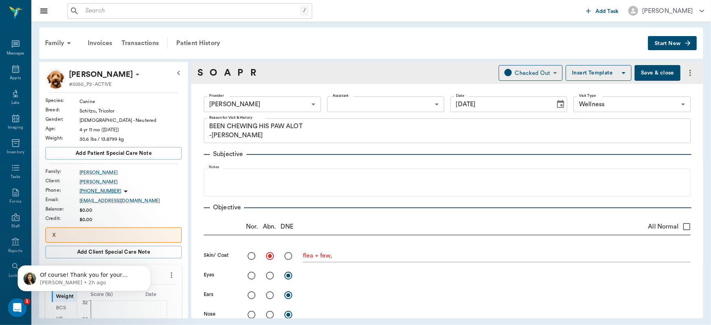
type input "[DATE]"
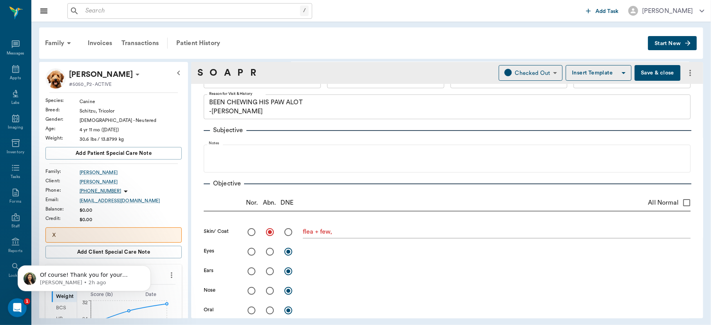
scroll to position [49, 0]
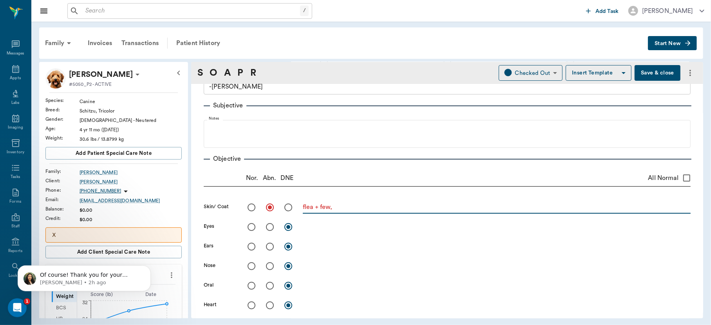
click at [417, 205] on textarea "flea + few," at bounding box center [497, 207] width 388 height 9
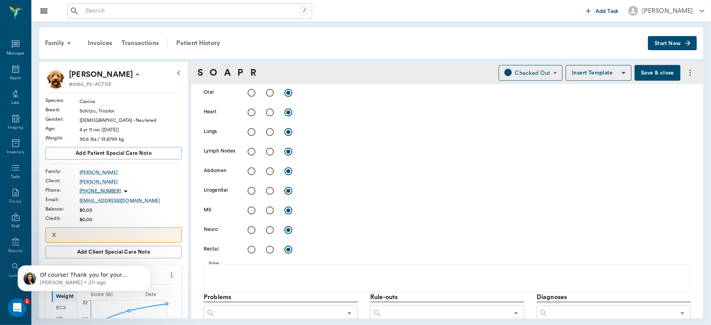
scroll to position [0, 0]
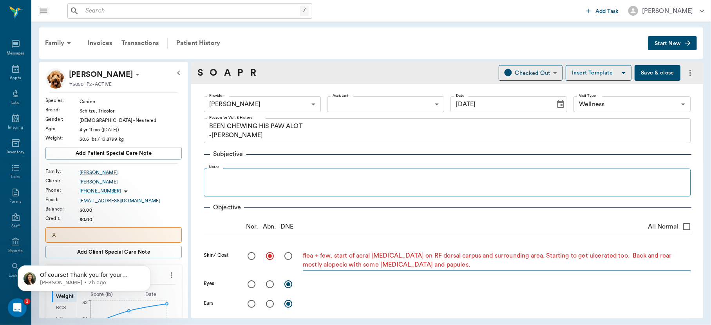
type textarea "flea + few, start of acral [MEDICAL_DATA] on RF dorsal carpus and surrounding a…"
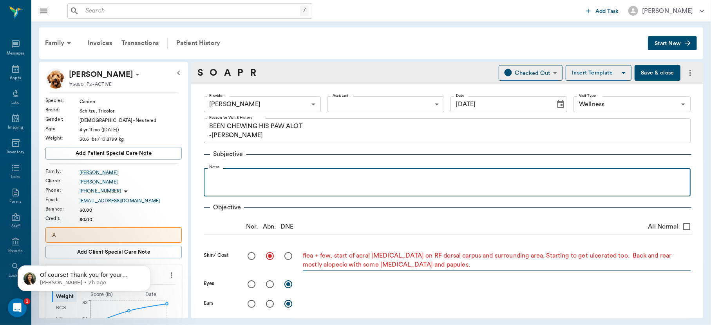
click at [225, 174] on p at bounding box center [447, 176] width 479 height 9
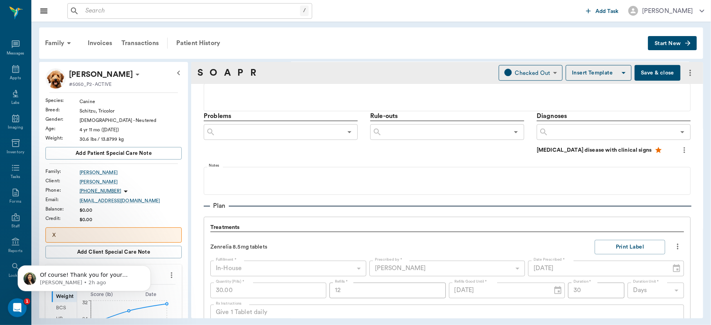
scroll to position [429, 0]
click at [568, 138] on input "text" at bounding box center [611, 133] width 127 height 11
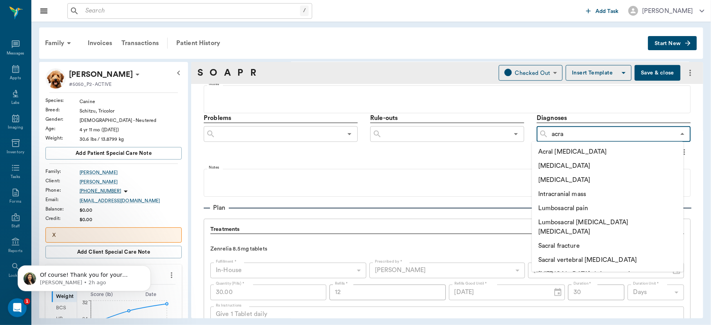
type input "acral"
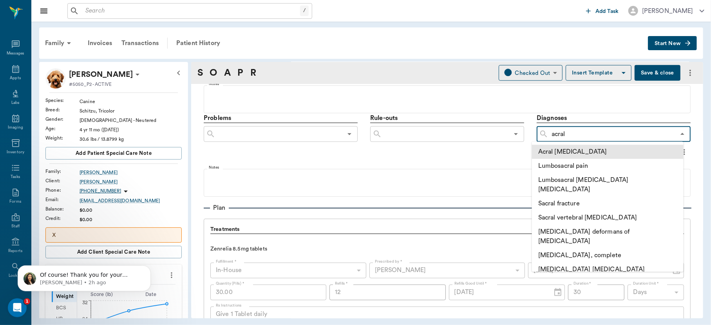
click at [576, 153] on li "Acral [MEDICAL_DATA]" at bounding box center [608, 152] width 152 height 14
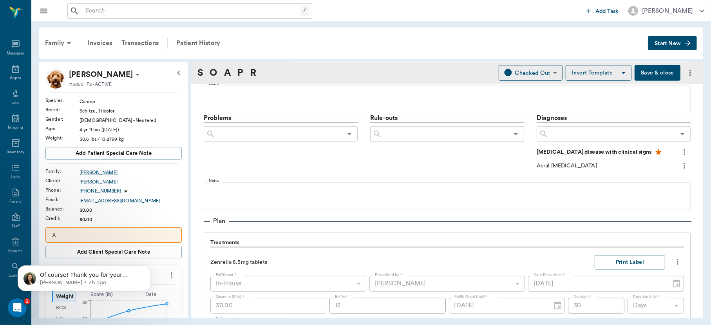
click at [580, 136] on input "text" at bounding box center [611, 133] width 127 height 11
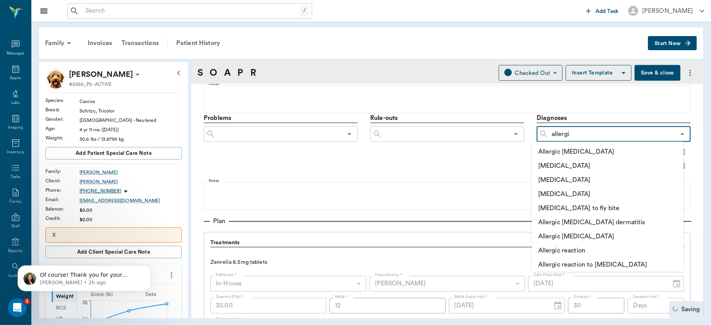
type input "allergic"
click at [580, 189] on li "[MEDICAL_DATA]" at bounding box center [608, 194] width 152 height 14
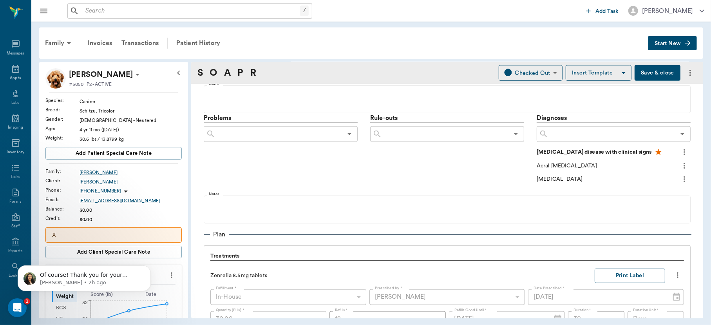
click at [580, 135] on input "text" at bounding box center [611, 133] width 127 height 11
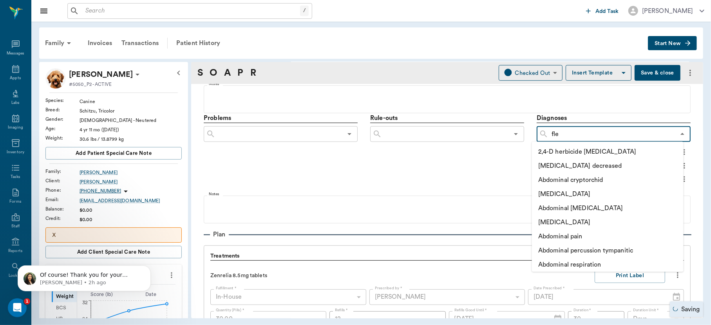
type input "flea"
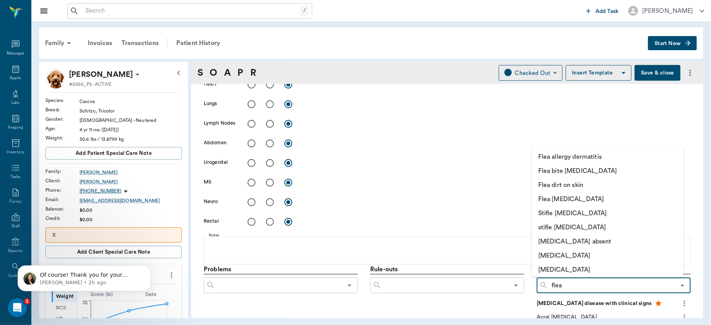
scroll to position [267, 0]
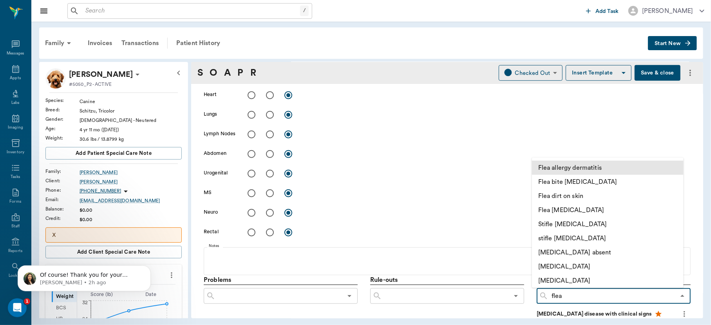
click at [563, 166] on li "Flea allergy dermatitis" at bounding box center [608, 168] width 152 height 14
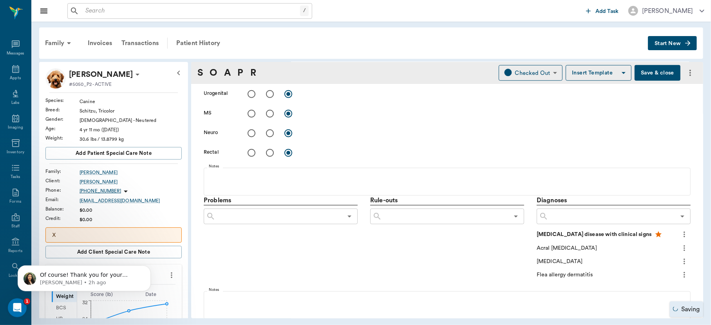
scroll to position [349, 0]
click at [680, 243] on icon "more" at bounding box center [684, 245] width 9 height 9
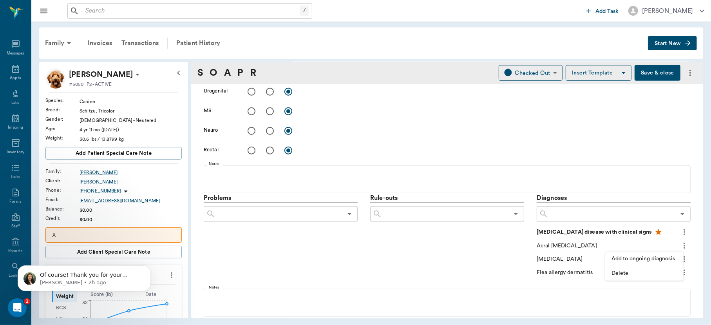
click at [660, 259] on span "Add to ongoing diagnosis" at bounding box center [644, 259] width 66 height 8
click at [684, 259] on icon "more" at bounding box center [685, 260] width 2 height 6
click at [665, 273] on span "Add to ongoing diagnosis" at bounding box center [644, 273] width 66 height 8
click at [680, 272] on icon "more" at bounding box center [684, 273] width 9 height 9
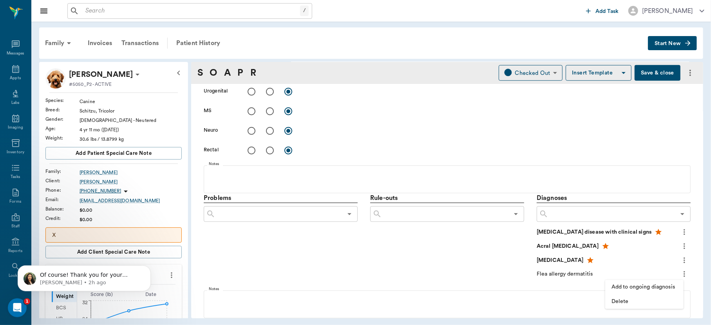
click at [665, 283] on span "Add to ongoing diagnosis" at bounding box center [644, 287] width 66 height 8
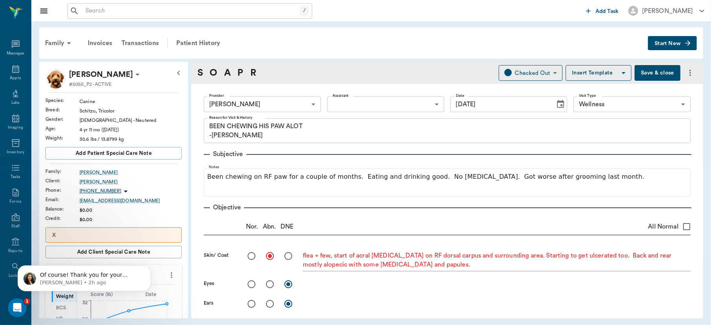
scroll to position [349, 0]
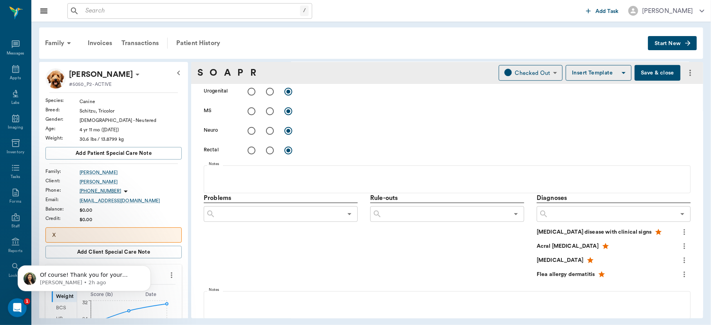
click at [651, 75] on button "Save & close" at bounding box center [658, 73] width 46 height 16
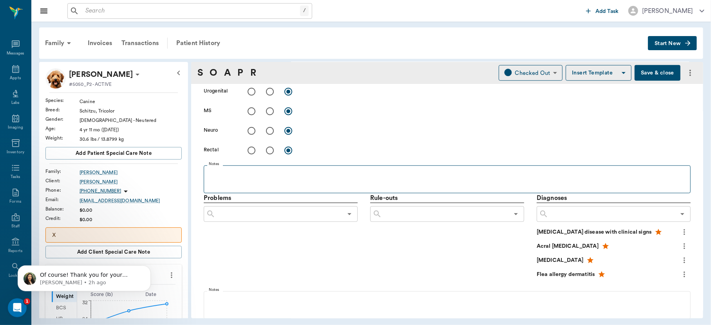
drag, startPoint x: 374, startPoint y: 144, endPoint x: 325, endPoint y: 163, distance: 51.9
click at [325, 163] on div "Objective Nor. Abn. DNE All Normal Skin/ Coat flea + few, start of acral lick g…" at bounding box center [447, 20] width 487 height 346
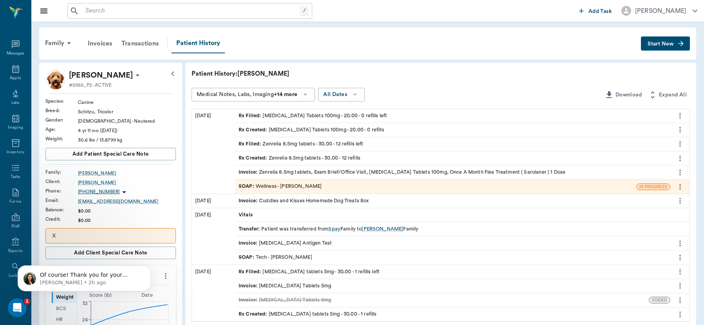
click at [164, 277] on icon "more" at bounding box center [165, 275] width 9 height 9
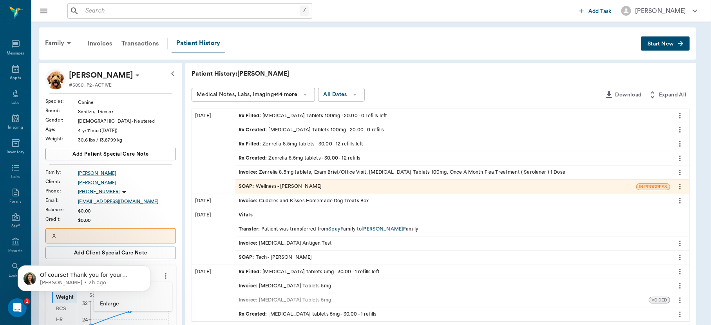
click at [158, 290] on body "Of course! Thank you for your understanding and patience while we investigate a…" at bounding box center [84, 275] width 150 height 49
click at [148, 266] on icon "Dismiss notification" at bounding box center [148, 267] width 4 height 4
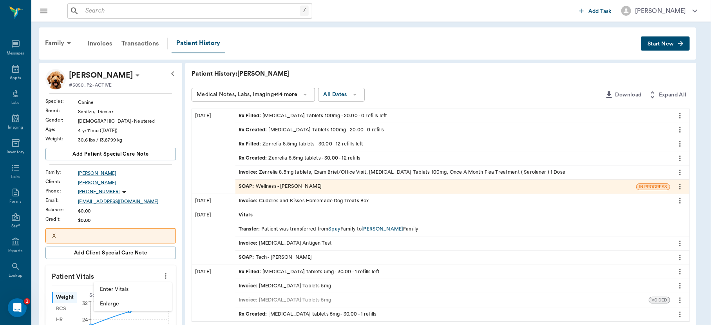
click at [125, 290] on span "Enter Vitals" at bounding box center [133, 289] width 66 height 8
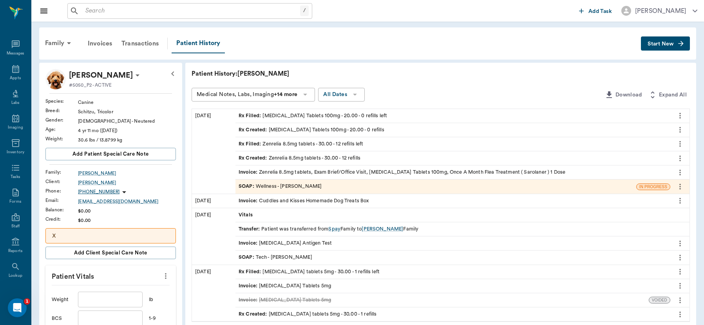
click at [118, 301] on input "text" at bounding box center [110, 299] width 64 height 16
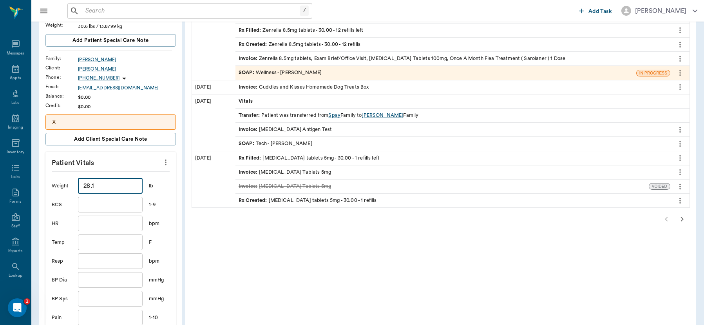
scroll to position [115, 0]
type input "28.1"
click at [116, 239] on input "text" at bounding box center [110, 241] width 64 height 16
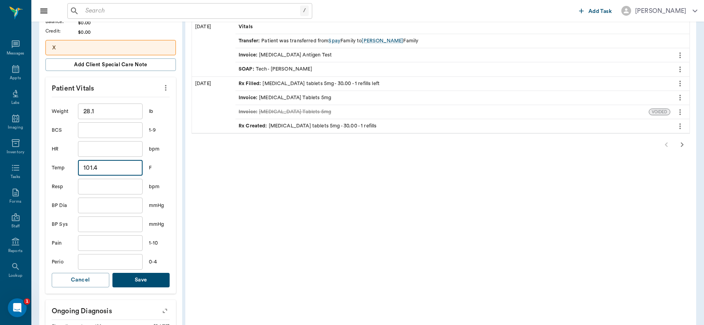
scroll to position [189, 0]
type input "101.4"
click at [148, 279] on button "Save" at bounding box center [141, 278] width 58 height 14
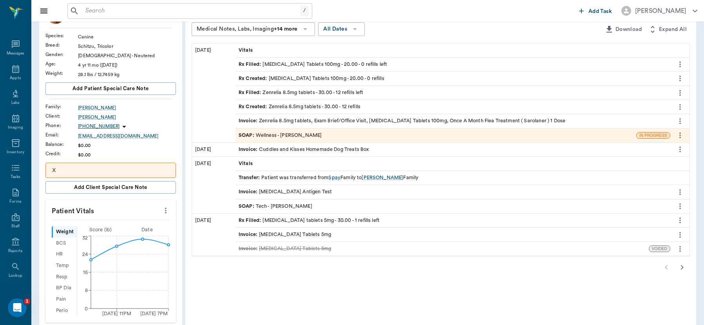
scroll to position [36, 0]
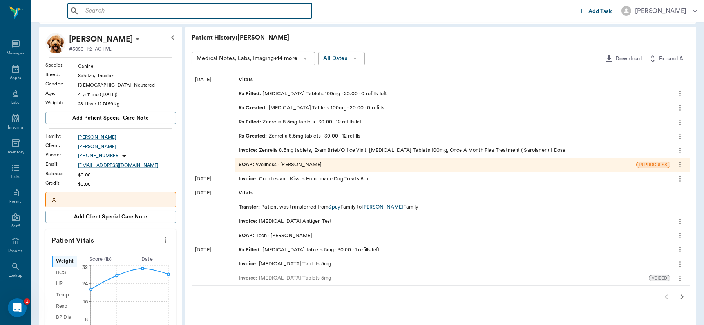
click at [114, 9] on input "text" at bounding box center [195, 10] width 226 height 11
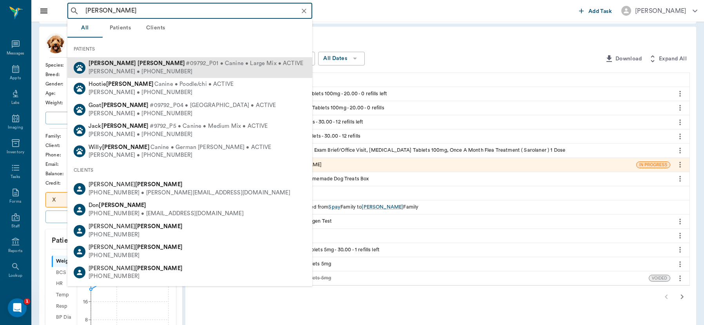
click at [122, 71] on div "Jessica Warrick • (903) 650-2884" at bounding box center [196, 72] width 215 height 8
type input "huff warrick"
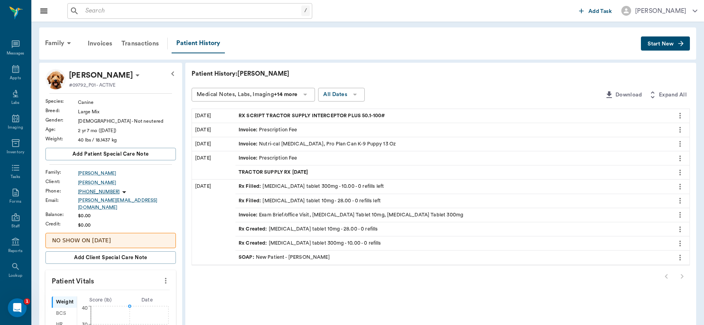
click at [662, 44] on span "Start New" at bounding box center [660, 44] width 26 height 0
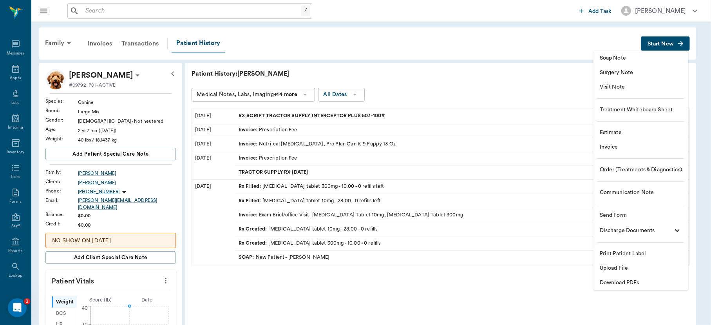
click at [633, 170] on span "Order (Treatments & Diagnostics)" at bounding box center [641, 170] width 82 height 8
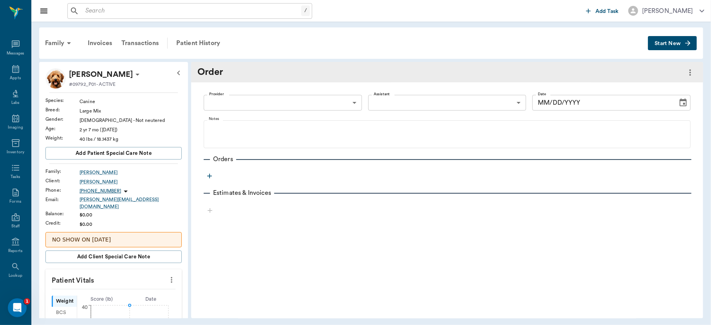
type input "[DATE]"
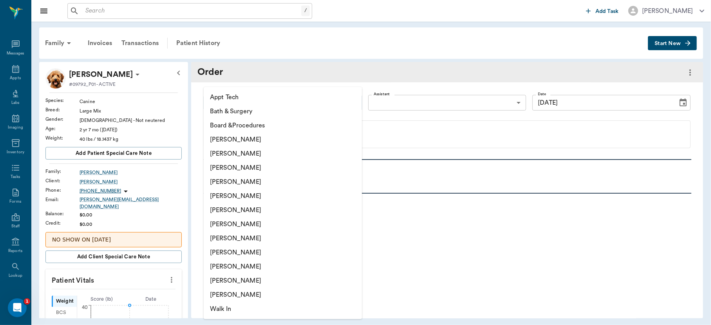
click at [351, 101] on body "/ ​ Add Task Dr. Bert Ellsworth Nectar Messages Appts Labs Imaging Inventory Ta…" at bounding box center [355, 162] width 711 height 325
click at [296, 181] on li "[PERSON_NAME]" at bounding box center [283, 182] width 158 height 14
type input "63ec2f075fda476ae8351a4d"
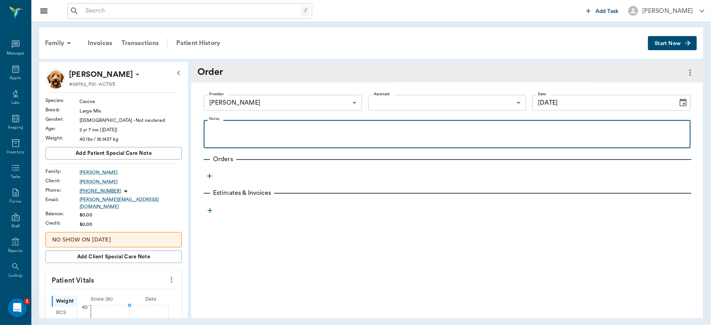
click at [253, 135] on div at bounding box center [447, 134] width 479 height 20
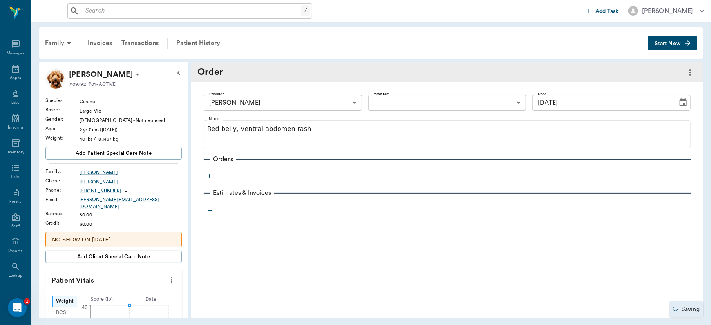
click at [208, 177] on icon "button" at bounding box center [210, 176] width 8 height 8
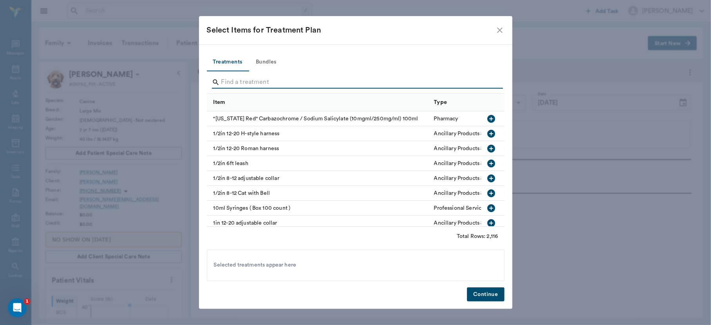
click at [271, 83] on input "Search" at bounding box center [356, 82] width 270 height 13
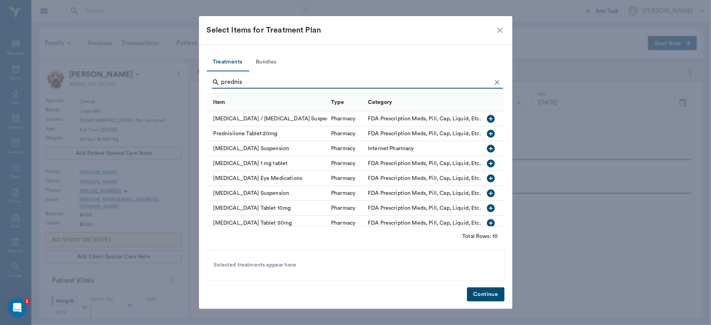
type input "prednis"
click at [487, 206] on icon "button" at bounding box center [491, 208] width 8 height 8
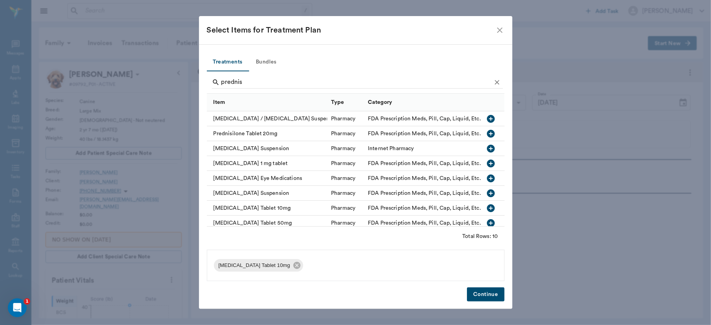
click at [488, 292] on button "Continue" at bounding box center [485, 294] width 37 height 14
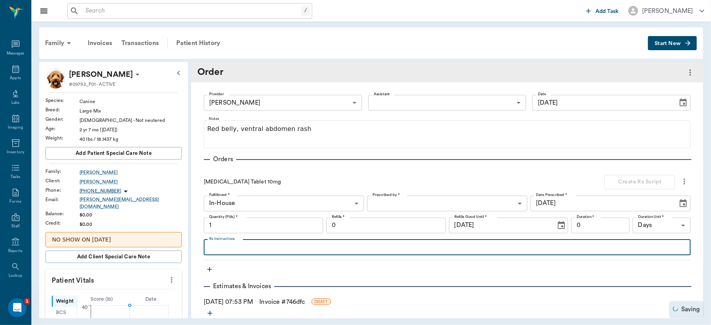
click at [243, 249] on textarea "Rx Instructions" at bounding box center [447, 246] width 476 height 9
type textarea "Give 1 tablet twice daily for 3 days then 1 tablet daily for 1 week, then 1 tab…"
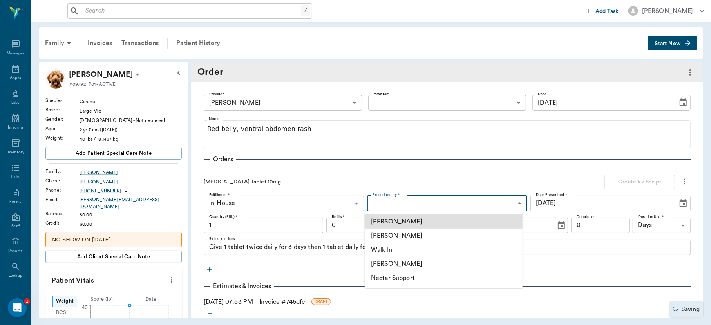
click at [400, 199] on body "/ ​ Add Task Dr. Bert Ellsworth Nectar Messages Appts Labs Imaging Inventory Ta…" at bounding box center [355, 162] width 711 height 325
click at [401, 236] on li "[PERSON_NAME]" at bounding box center [444, 235] width 158 height 14
type input "63ec2f075fda476ae8351a4d"
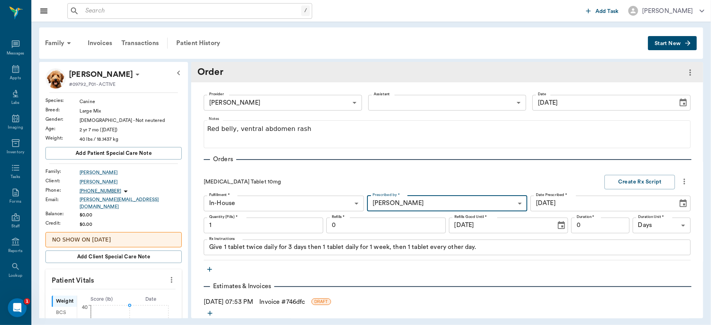
click at [279, 224] on input "1" at bounding box center [263, 225] width 119 height 16
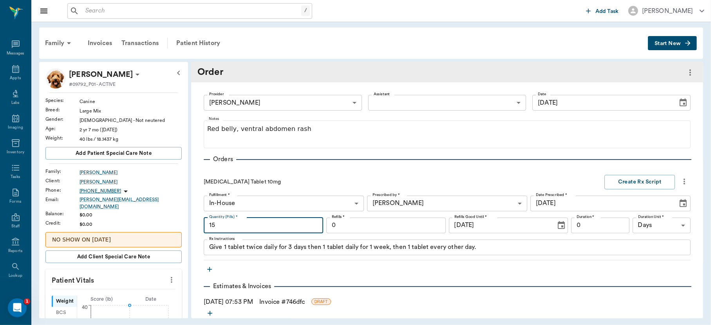
type input "15"
click at [596, 224] on input "0" at bounding box center [600, 225] width 58 height 16
type input "14"
click at [631, 179] on button "Create Rx Script" at bounding box center [639, 182] width 71 height 14
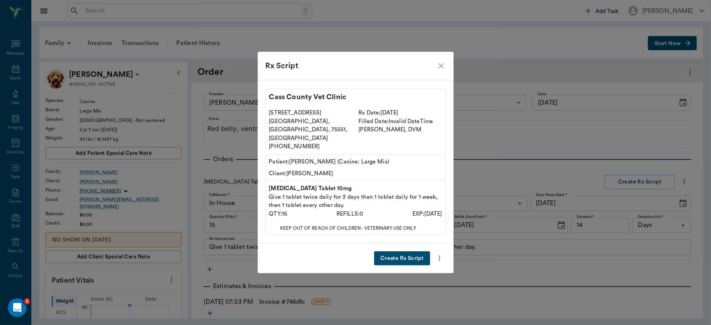
click at [407, 253] on button "Create Rx Script" at bounding box center [402, 258] width 56 height 14
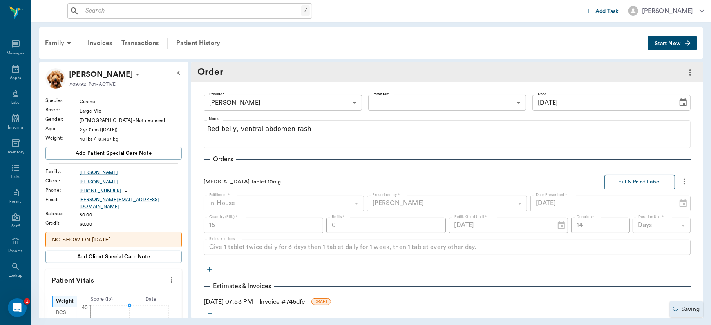
click at [638, 179] on button "Fill & Print Label" at bounding box center [639, 182] width 71 height 14
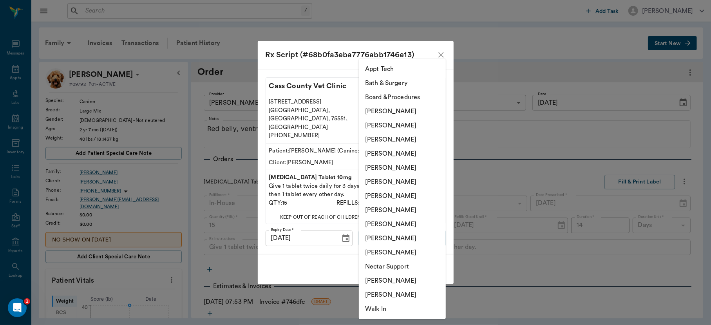
click at [433, 233] on body "/ ​ Add Task Dr. Bert Ellsworth Nectar Messages Appts Labs Imaging Inventory Ta…" at bounding box center [355, 162] width 711 height 325
click at [403, 151] on li "[PERSON_NAME]" at bounding box center [402, 153] width 87 height 14
type input "63ec2f075fda476ae8351a4d"
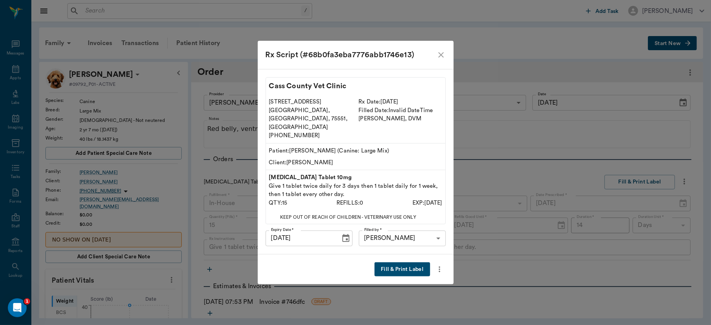
click at [397, 262] on button "Fill & Print Label" at bounding box center [401, 269] width 55 height 14
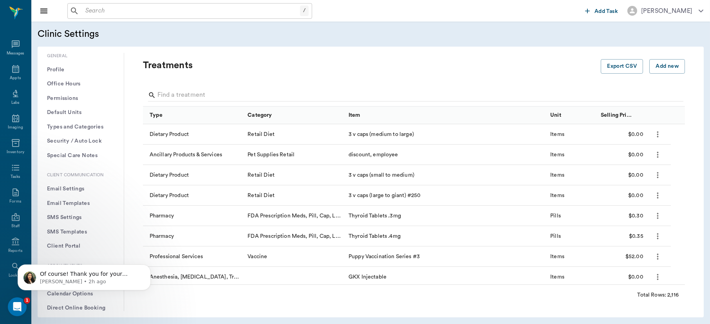
scroll to position [34, 0]
